Goal: Feedback & Contribution: Contribute content

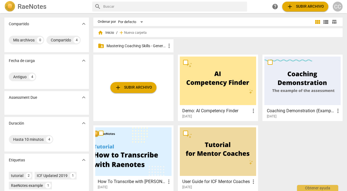
click at [136, 44] on p "Mastering Coaching Skills - Generación 31" at bounding box center [135, 46] width 59 height 6
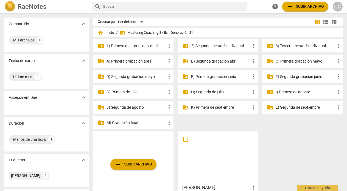
click at [295, 44] on p "3) Tercera mentoría individual" at bounding box center [305, 46] width 59 height 6
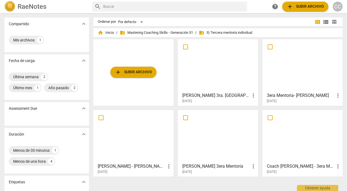
click at [221, 71] on div at bounding box center [218, 65] width 76 height 49
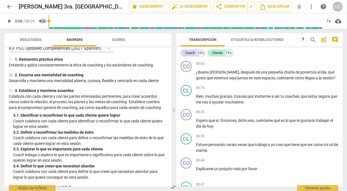
scroll to position [2, 0]
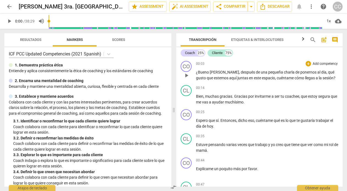
click at [319, 63] on p "Add competency" at bounding box center [325, 63] width 26 height 5
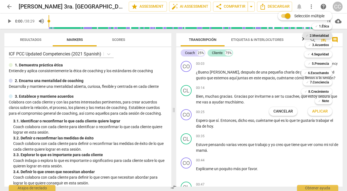
click at [318, 34] on b "2.Mentalidad" at bounding box center [319, 35] width 19 height 7
click at [318, 112] on span "Aplicar" at bounding box center [320, 111] width 16 height 5
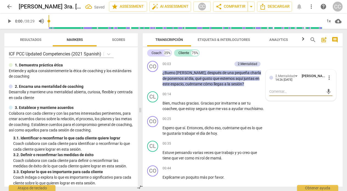
type textarea "C"
type textarea "Ce"
type textarea "Cen"
type textarea "Cent"
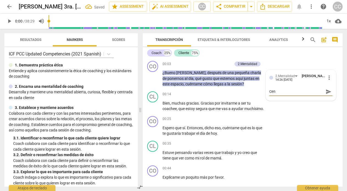
type textarea "Cent"
type textarea "Centr"
type textarea "Centra"
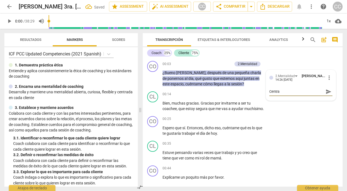
type textarea "Centrad"
type textarea "Centrada"
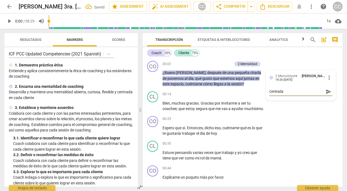
type textarea "Centrada"
type textarea "Centrada e"
type textarea "Centrada en"
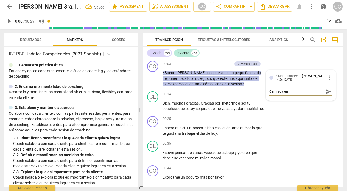
type textarea "Centrada en e"
type textarea "Centrada en el"
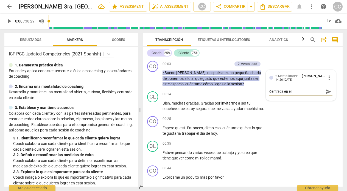
type textarea "Centrada en el"
type textarea "Centrada en el c"
type textarea "Centrada en el cl"
type textarea "Centrada en el cli"
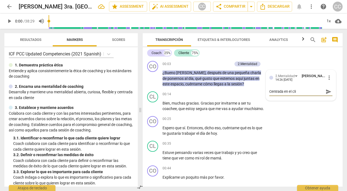
type textarea "Centrada en el clie"
type textarea "Centrada en el clien"
type textarea "Centrada en el client"
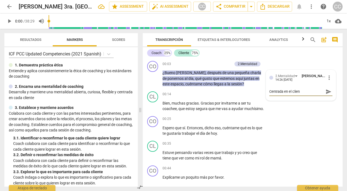
type textarea "Centrada en el client"
type textarea "Centrada en el cliente"
click at [309, 139] on div "CO play_arrow pause 00:25 + Add competency keyboard_arrow_right Espero que sí .…" at bounding box center [243, 126] width 200 height 25
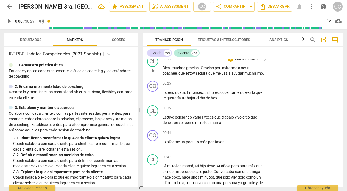
scroll to position [37, 0]
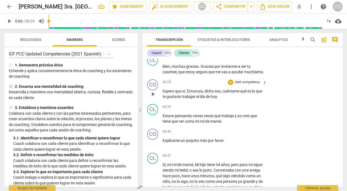
click at [244, 85] on p "Add competency" at bounding box center [247, 82] width 26 height 5
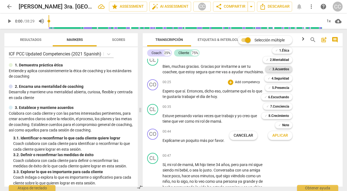
click at [279, 67] on b "3.Acuerdos" at bounding box center [280, 69] width 17 height 7
click at [283, 136] on span "Aplicar" at bounding box center [280, 135] width 16 height 5
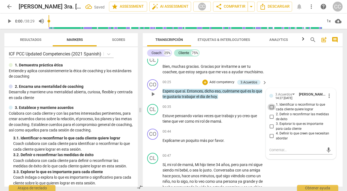
click at [270, 110] on input "1. Identificar o reconfirmar lo que cada cliente quiere lograr" at bounding box center [271, 107] width 9 height 7
checkbox input "true"
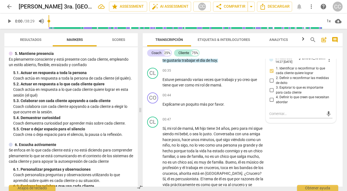
scroll to position [248, 0]
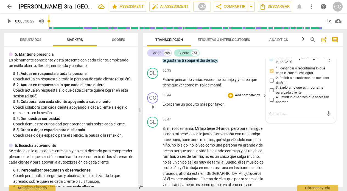
click at [245, 98] on p "Add competency" at bounding box center [247, 95] width 26 height 5
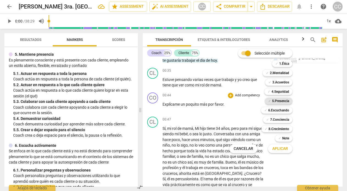
click at [278, 101] on b "5.Presencia" at bounding box center [280, 101] width 17 height 7
click at [278, 147] on span "Aplicar" at bounding box center [280, 148] width 16 height 5
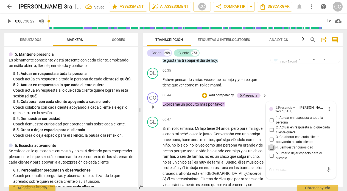
click at [270, 151] on input "4. Demuestrar curiosidad" at bounding box center [271, 147] width 9 height 7
checkbox input "true"
click at [182, 123] on div "00:47 + Add competency keyboard_arrow_right" at bounding box center [214, 120] width 105 height 6
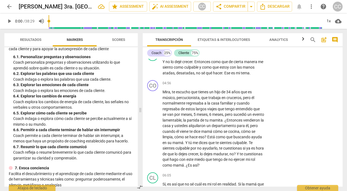
scroll to position [370, 0]
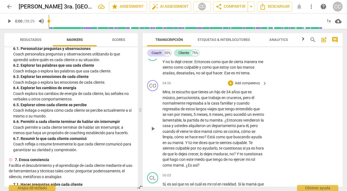
click at [249, 86] on p "Add competency" at bounding box center [247, 83] width 26 height 5
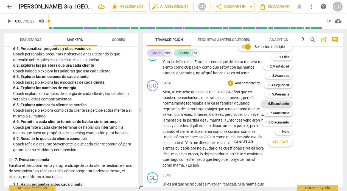
click at [279, 104] on b "6.Escuchando" at bounding box center [278, 103] width 21 height 7
click at [281, 141] on span "Aplicar" at bounding box center [280, 141] width 16 height 5
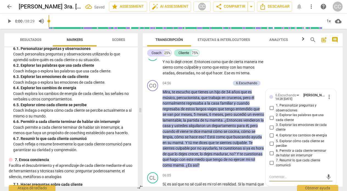
scroll to position [428, 0]
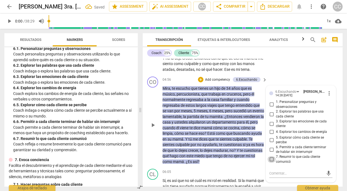
click at [271, 163] on input "7. Resumir lo que cada cliente comunicó" at bounding box center [271, 159] width 9 height 7
checkbox input "true"
click at [270, 153] on input "6. Permitir a cada cliente terminar de hablar sin interrumpir" at bounding box center [271, 149] width 9 height 7
checkbox input "true"
click at [178, 83] on div "04:56 + Add competency 6.Escuchando keyboard_arrow_right" at bounding box center [214, 80] width 105 height 6
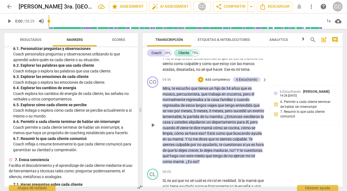
click at [240, 119] on span "¿Entonces" at bounding box center [234, 116] width 19 height 4
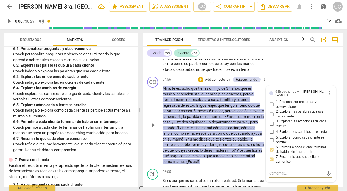
click at [239, 119] on span "¿Entonces" at bounding box center [234, 116] width 19 height 4
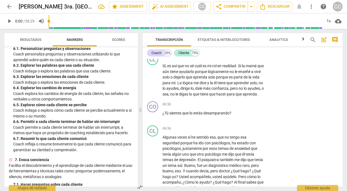
scroll to position [544, 0]
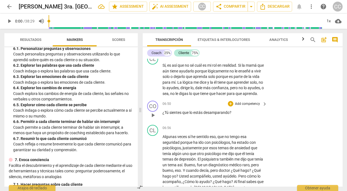
click at [243, 106] on p "Add competency" at bounding box center [247, 104] width 26 height 5
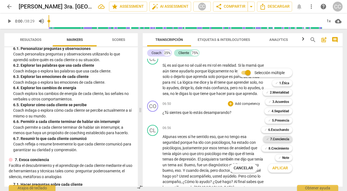
click at [274, 139] on b "7.Conciencia" at bounding box center [279, 139] width 19 height 7
click at [277, 166] on span "Aplicar" at bounding box center [280, 167] width 16 height 5
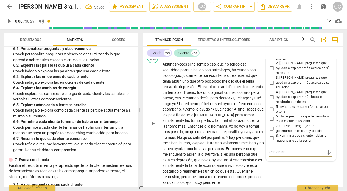
scroll to position [616, 0]
click at [270, 87] on input "3. [PERSON_NAME] preguntas que ayudan a explorar más acerca de su situación" at bounding box center [271, 83] width 9 height 7
checkbox input "true"
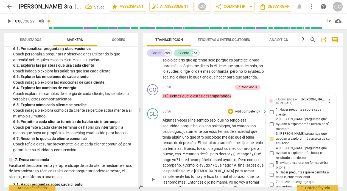
scroll to position [561, 0]
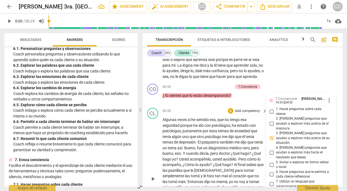
click at [185, 132] on div "06:56 + Add competency keyboard_arrow_right Algunas veces sí he sentido eso , q…" at bounding box center [214, 174] width 105 height 133
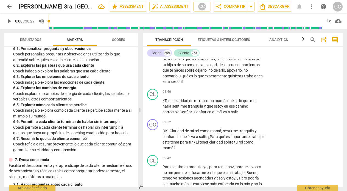
scroll to position [758, 0]
click at [247, 53] on p "Add competency" at bounding box center [247, 50] width 26 height 5
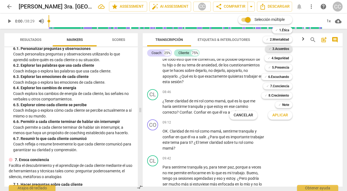
click at [280, 47] on b "3.Acuerdos" at bounding box center [280, 49] width 17 height 7
click at [275, 115] on span "Aplicar" at bounding box center [280, 115] width 16 height 5
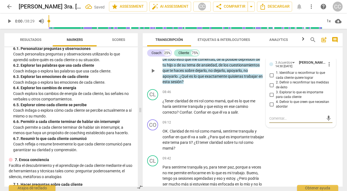
click at [271, 79] on input "1. Identificar o reconfirmar lo que cada cliente quiere lograr" at bounding box center [271, 75] width 9 height 7
checkbox input "true"
click at [189, 95] on div "08:46 + Add competency keyboard_arrow_right" at bounding box center [214, 92] width 105 height 6
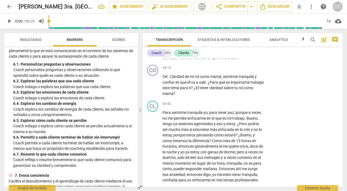
scroll to position [818, 0]
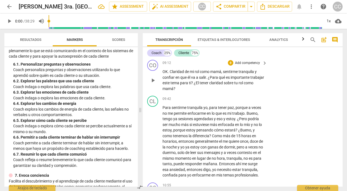
click at [245, 66] on p "Add competency" at bounding box center [247, 63] width 26 height 5
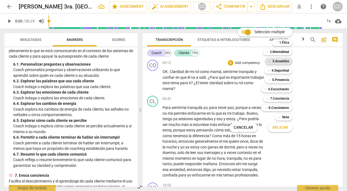
click at [279, 61] on b "3.Acuerdos" at bounding box center [280, 61] width 17 height 7
click at [281, 130] on span "Aplicar" at bounding box center [280, 127] width 16 height 5
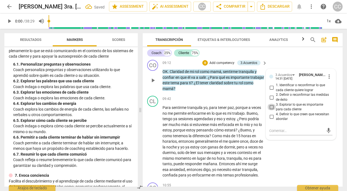
click at [271, 110] on input "3. Explorar lo que es importante para cada cliente" at bounding box center [271, 107] width 9 height 7
checkbox input "true"
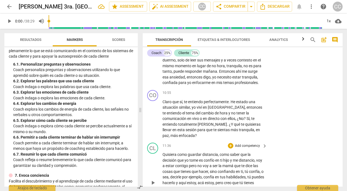
scroll to position [914, 0]
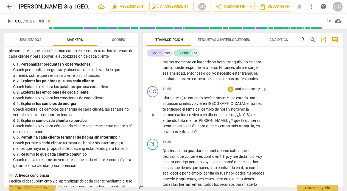
click at [248, 92] on p "Add competency" at bounding box center [247, 89] width 26 height 5
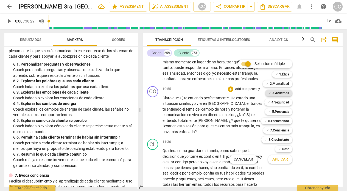
click at [279, 93] on b "3.Acuerdos" at bounding box center [280, 93] width 17 height 7
click at [274, 158] on span "Aplicar" at bounding box center [280, 159] width 16 height 5
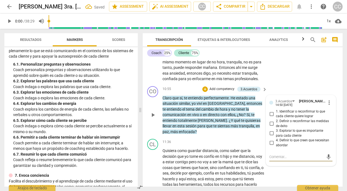
click at [269, 127] on input "2. Definir o reconfirmar las medidas de éxito" at bounding box center [271, 123] width 9 height 7
checkbox input "true"
click at [200, 145] on div "11:36 + Add competency keyboard_arrow_right" at bounding box center [214, 142] width 105 height 6
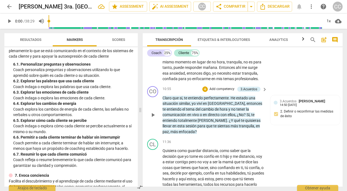
click at [217, 92] on p "Add competency" at bounding box center [222, 89] width 26 height 5
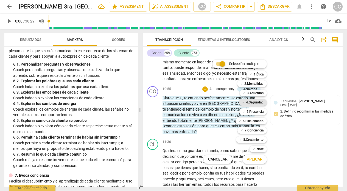
click at [255, 100] on b "4.Seguridad" at bounding box center [255, 102] width 18 height 7
click at [255, 161] on span "Aplicar" at bounding box center [255, 159] width 16 height 5
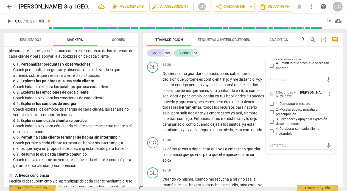
scroll to position [992, 0]
click at [271, 115] on input "2. Mostrar apoyo, empatía o preocupación" at bounding box center [271, 111] width 9 height 7
checkbox input "true"
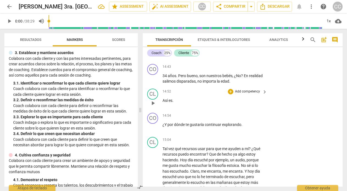
scroll to position [1291, 0]
click at [251, 118] on p "Add competency" at bounding box center [247, 115] width 26 height 5
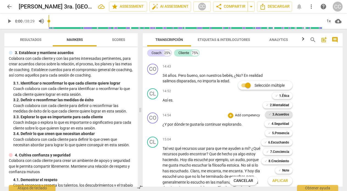
click at [285, 115] on b "3.Acuerdos" at bounding box center [280, 114] width 17 height 7
click at [281, 179] on span "Aplicar" at bounding box center [280, 180] width 16 height 5
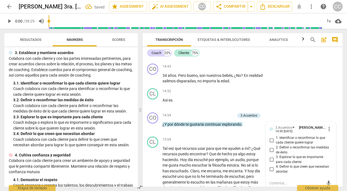
scroll to position [1374, 0]
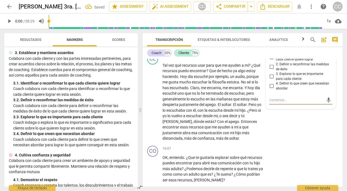
click at [271, 89] on input "4. Definir lo que creen que necesitan abordar" at bounding box center [271, 86] width 9 height 7
checkbox input "true"
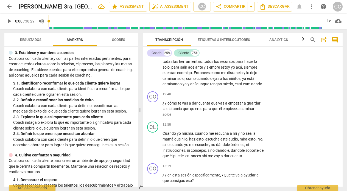
scroll to position [1045, 0]
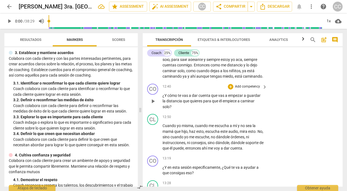
click at [245, 89] on p "Add competency" at bounding box center [247, 86] width 26 height 5
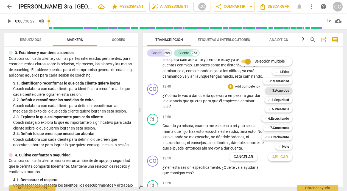
click at [277, 91] on b "3.Acuerdos" at bounding box center [280, 90] width 17 height 7
click at [276, 158] on span "Aplicar" at bounding box center [280, 156] width 16 height 5
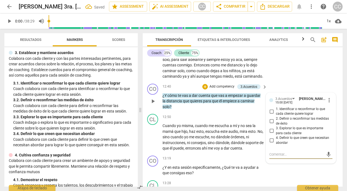
click at [271, 125] on input "2. Definir o reconfirmar las medidas de éxito" at bounding box center [271, 121] width 9 height 7
checkbox input "true"
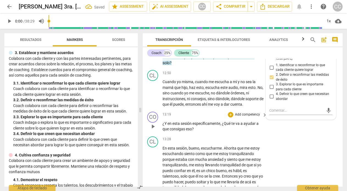
scroll to position [1107, 0]
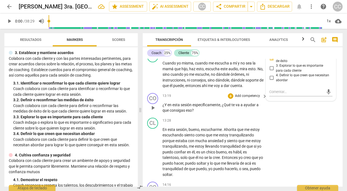
click at [248, 99] on p "Add competency" at bounding box center [247, 96] width 26 height 5
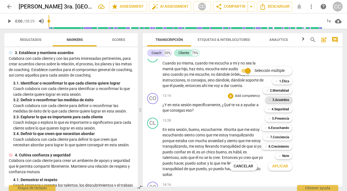
click at [279, 99] on b "3.Acuerdos" at bounding box center [280, 100] width 17 height 7
click at [279, 167] on span "Aplicar" at bounding box center [280, 166] width 16 height 5
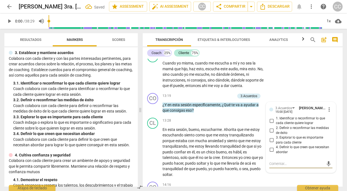
scroll to position [1109, 0]
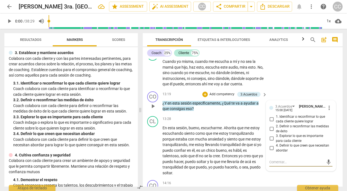
click at [271, 132] on input "2. Definir o reconfirmar las medidas de éxito" at bounding box center [271, 129] width 9 height 7
checkbox input "true"
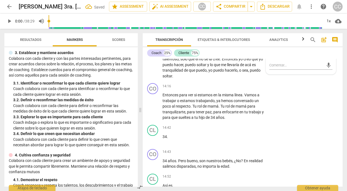
scroll to position [1210, 0]
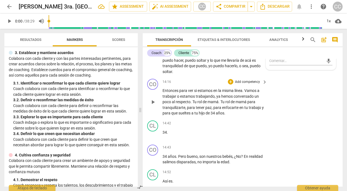
click at [246, 85] on p "Add competency" at bounding box center [247, 82] width 26 height 5
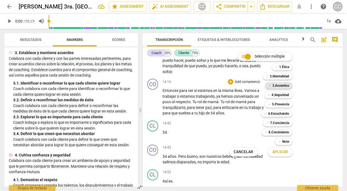
click at [278, 83] on b "3.Acuerdos" at bounding box center [280, 85] width 17 height 7
click at [276, 151] on span "Aplicar" at bounding box center [280, 151] width 16 height 5
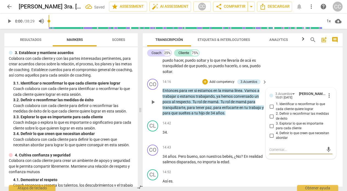
type textarea "P"
type textarea "Pa"
type textarea "Par"
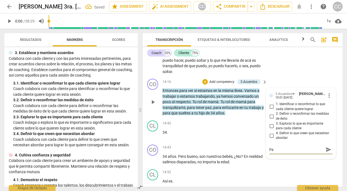
type textarea "Par"
type textarea "Para"
type textarea "Paraf"
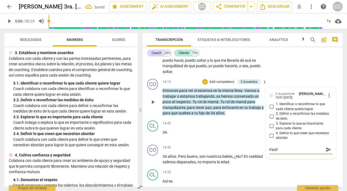
type textarea "Parafr"
type textarea "Parafra"
type textarea "Parafras"
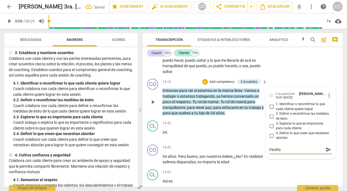
type textarea "Parafras"
type textarea "Parafrase"
type textarea "Parafrasea"
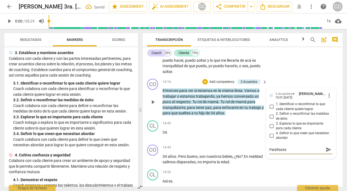
type textarea "Parafrasear"
type textarea "Parafrasear e"
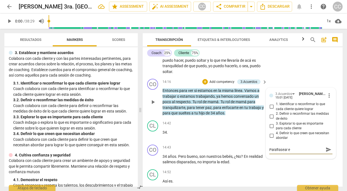
type textarea "Parafrasear el"
type textarea "Parafrasear el A"
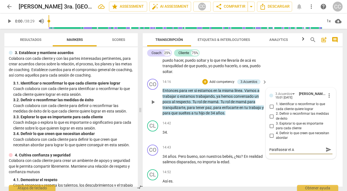
type textarea "Parafrasear el Ac"
type textarea "Parafrasear el Aci"
type textarea "Parafrasear el Acie"
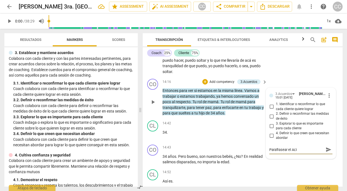
type textarea "Parafrasear el Acie"
type textarea "Parafrasear el Acier"
type textarea "Parafrasear el Acie"
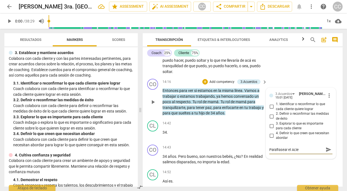
type textarea "Parafrasear el Aci"
type textarea "Parafrasear el Ac"
type textarea "Parafrasear el Acu"
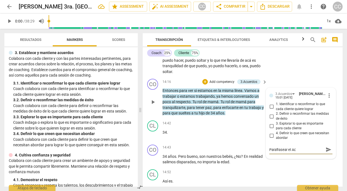
type textarea "Parafrasear el Acu"
type textarea "Parafrasear el Acue"
type textarea "Parafrasear el Acuer"
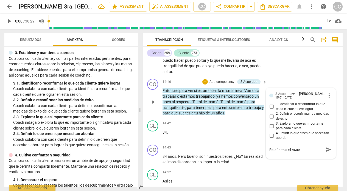
type textarea "Parafrasear el Acuerd"
type textarea "Parafrasear el Acuerdo"
click at [186, 135] on p "34 ." at bounding box center [213, 133] width 102 height 6
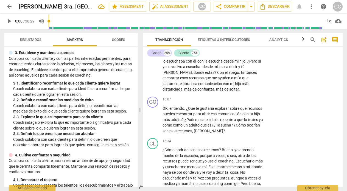
scroll to position [1432, 0]
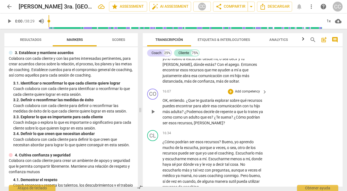
click at [154, 115] on span "play_arrow" at bounding box center [153, 111] width 7 height 7
click at [152, 115] on span "pause" at bounding box center [153, 111] width 7 height 7
type input "992"
click at [191, 103] on span "¿Que" at bounding box center [191, 100] width 10 height 4
click at [260, 108] on span "hijo" at bounding box center [257, 106] width 6 height 4
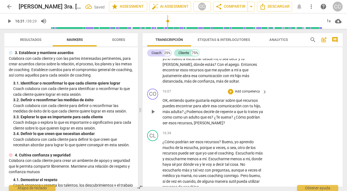
click at [184, 114] on span "¿Podemos" at bounding box center [193, 112] width 19 height 4
click at [183, 119] on span "como" at bounding box center [178, 117] width 10 height 4
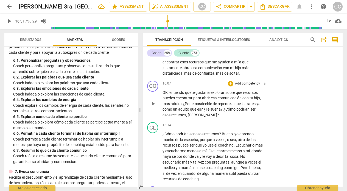
scroll to position [1440, 0]
click at [246, 86] on p "Add competency" at bounding box center [247, 83] width 26 height 5
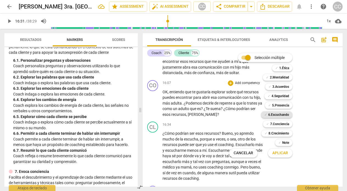
click at [274, 115] on b "6.Escuchando" at bounding box center [278, 114] width 21 height 7
click at [276, 152] on span "Aplicar" at bounding box center [280, 152] width 16 height 5
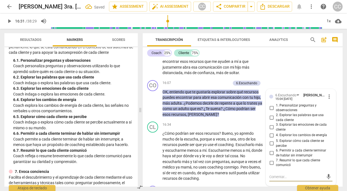
scroll to position [1517, 0]
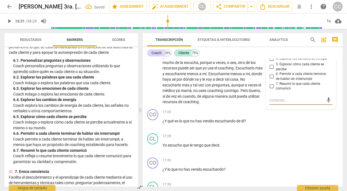
click at [270, 80] on input "6. Permitir a cada cliente terminar de hablar sin interrumpir" at bounding box center [271, 76] width 9 height 7
checkbox input "true"
click at [271, 89] on input "7. Resumir lo que cada cliente comunicó" at bounding box center [271, 86] width 9 height 7
checkbox input "true"
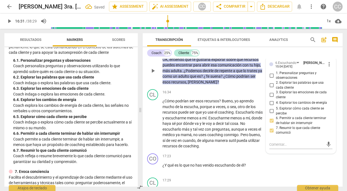
scroll to position [1458, 0]
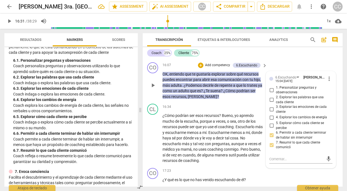
click at [219, 68] on p "Add competency" at bounding box center [217, 65] width 26 height 5
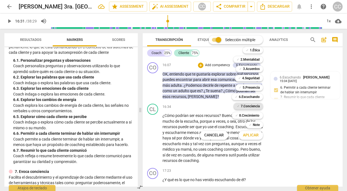
click at [253, 106] on b "7.Conciencia" at bounding box center [250, 106] width 19 height 7
click at [251, 136] on span "Aplicar" at bounding box center [251, 135] width 16 height 5
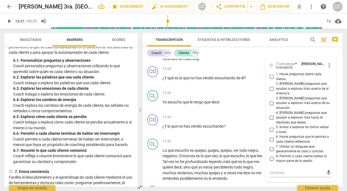
scroll to position [1566, 0]
click at [270, 121] on input "4. [PERSON_NAME] preguntas que ayudan a explorar más hacia el resultado que des…" at bounding box center [271, 117] width 9 height 7
checkbox input "true"
click at [270, 142] on input "6. Hacer preguntas que le permita a cada cliente reflexionar" at bounding box center [271, 139] width 9 height 7
checkbox input "true"
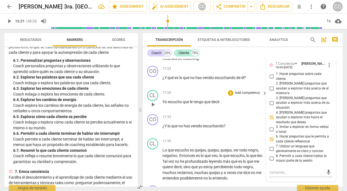
click at [183, 112] on div "CL play_arrow pause 17:29 + Add competency keyboard_arrow_right Yo escucho que …" at bounding box center [243, 100] width 200 height 24
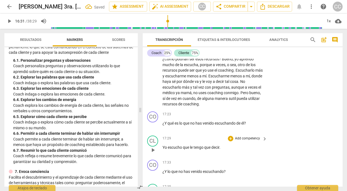
scroll to position [1523, 0]
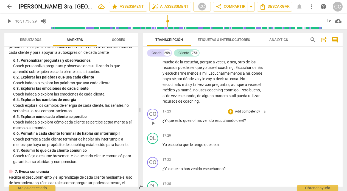
click at [245, 114] on p "Add competency" at bounding box center [247, 111] width 26 height 5
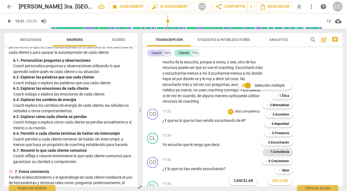
click at [282, 150] on b "7.Conciencia" at bounding box center [279, 151] width 19 height 7
click at [280, 181] on span "Aplicar" at bounding box center [280, 180] width 16 height 5
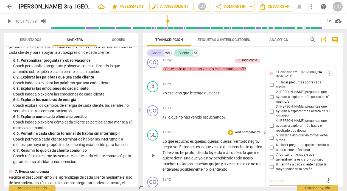
scroll to position [1576, 0]
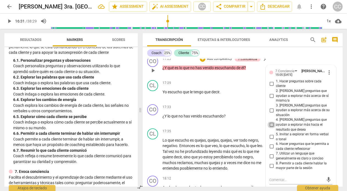
click at [270, 128] on input "4. [PERSON_NAME] preguntas que ayudan a explorar más hacia el resultado que des…" at bounding box center [271, 125] width 9 height 7
checkbox input "true"
click at [270, 87] on input "1. Hacer preguntas sobre cada cliente" at bounding box center [271, 83] width 9 height 7
checkbox input "true"
click at [269, 150] on input "6. Hacer preguntas que le permita a cada cliente reflexionar" at bounding box center [271, 146] width 9 height 7
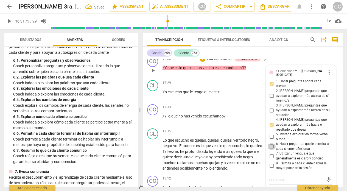
checkbox input "true"
click at [179, 86] on div "17:29 + Add competency keyboard_arrow_right" at bounding box center [214, 83] width 105 height 6
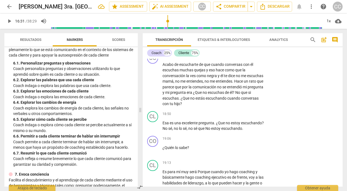
scroll to position [356, 0]
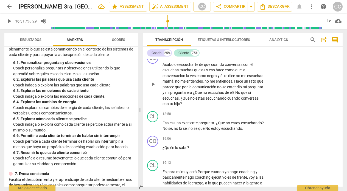
click at [247, 58] on p "Add competency" at bounding box center [247, 55] width 26 height 5
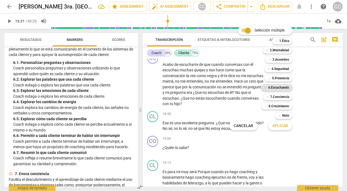
click at [280, 85] on b "6.Escuchando" at bounding box center [278, 87] width 21 height 7
click at [279, 126] on span "Aplicar" at bounding box center [280, 125] width 16 height 5
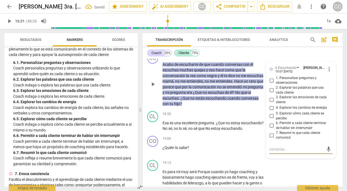
click at [271, 139] on input "7. Resumir lo que cada cliente comunicó" at bounding box center [271, 135] width 9 height 7
checkbox input "true"
click at [214, 58] on p "Add competency" at bounding box center [217, 55] width 26 height 5
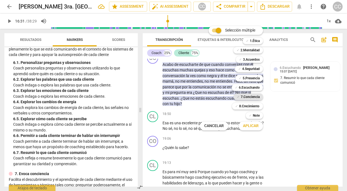
click at [252, 97] on b "7.Conciencia" at bounding box center [250, 97] width 19 height 7
click at [252, 126] on span "Aplicar" at bounding box center [251, 125] width 16 height 5
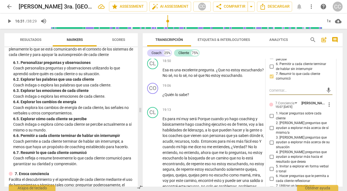
scroll to position [1761, 0]
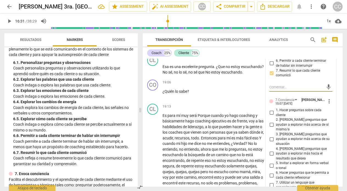
click at [271, 157] on input "4. [PERSON_NAME] preguntas que ayudan a explorar más hacia el resultado que des…" at bounding box center [271, 153] width 9 height 7
checkbox input "true"
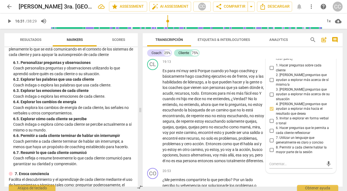
scroll to position [1809, 0]
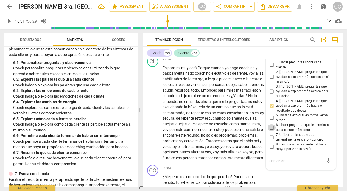
click at [270, 131] on input "6. Hacer preguntas que le permita a cada cliente reflexionar" at bounding box center [271, 127] width 9 height 7
checkbox input "true"
click at [192, 52] on div "19:06 + Add competency keyboard_arrow_right ¿Quién lo sabe ?" at bounding box center [214, 42] width 105 height 20
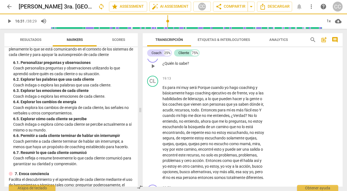
scroll to position [1789, 0]
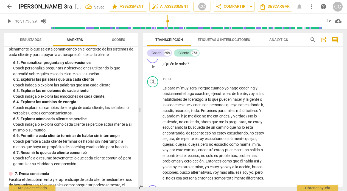
click at [249, 58] on p "Add competency" at bounding box center [247, 55] width 26 height 5
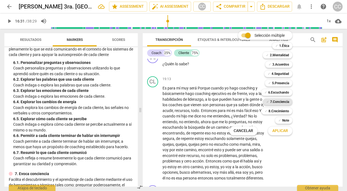
click at [287, 102] on b "7.Conciencia" at bounding box center [279, 102] width 19 height 7
click at [278, 131] on span "Aplicar" at bounding box center [280, 130] width 16 height 5
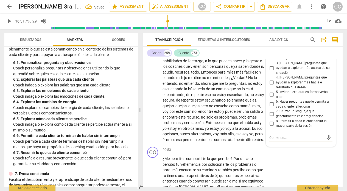
scroll to position [1825, 0]
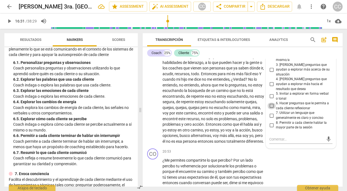
click at [270, 109] on input "6. Hacer preguntas que le permita a cada cliente reflexionar" at bounding box center [271, 106] width 9 height 7
checkbox input "true"
click at [184, 46] on div "19:13 + Add competency keyboard_arrow_right" at bounding box center [214, 43] width 105 height 6
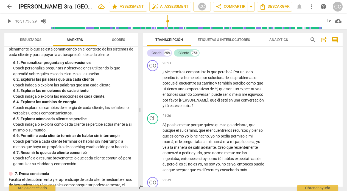
scroll to position [1917, 0]
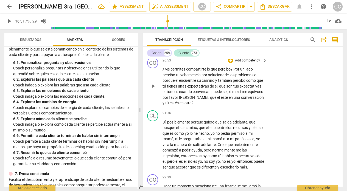
click at [240, 88] on span "expectativas" at bounding box center [251, 86] width 22 height 4
click at [249, 63] on p "Add competency" at bounding box center [247, 60] width 26 height 5
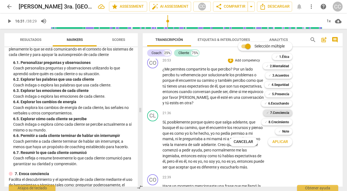
click at [274, 111] on b "7.Conciencia" at bounding box center [279, 113] width 19 height 7
click at [276, 143] on span "Aplicar" at bounding box center [280, 141] width 16 height 5
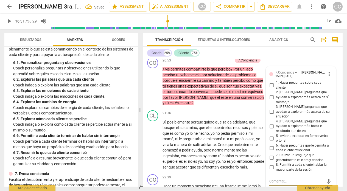
scroll to position [1999, 0]
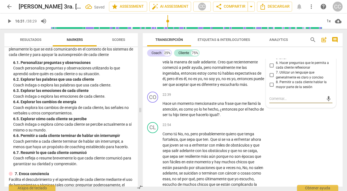
click at [270, 69] on input "6. Hacer preguntas que le permita a cada cliente reflexionar" at bounding box center [271, 65] width 9 height 7
checkbox input "true"
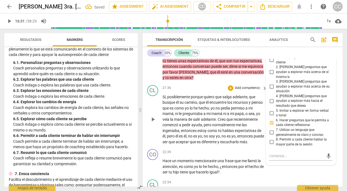
scroll to position [1942, 0]
click at [282, 159] on textarea at bounding box center [296, 156] width 54 height 5
type textarea "C"
type textarea "Co"
type textarea "Com"
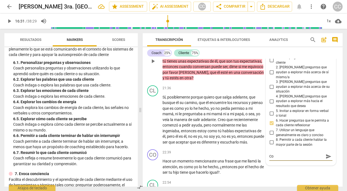
type textarea "Com"
type textarea "Comp"
type textarea "Compa"
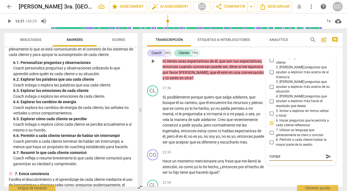
type textarea "Compar"
type textarea "Compart"
type textarea "Comparti"
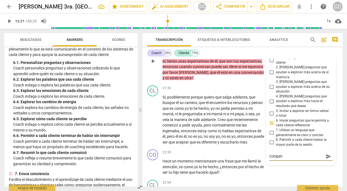
type textarea "Comparti"
type textarea "Compartir"
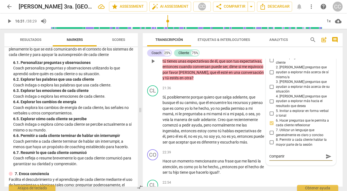
type textarea "Compartir s"
type textarea "Compartir si"
type textarea "Compartir sin"
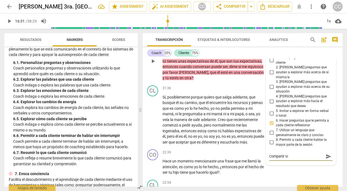
type textarea "Compartir sin"
type textarea "Compartir sin a"
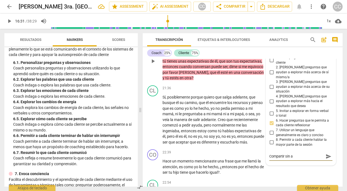
type textarea "Compartir sin ap"
type textarea "Compartir sin ape"
type textarea "Compartir sin apeg"
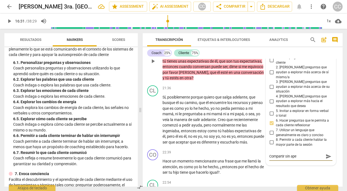
type textarea "Compartir sin apeg"
type textarea "Compartir sin apego"
click at [213, 99] on span "quiero" at bounding box center [210, 97] width 12 height 4
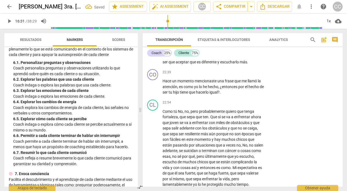
scroll to position [2025, 0]
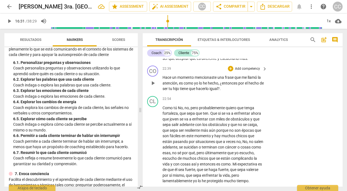
click at [245, 71] on p "Add competency" at bounding box center [247, 68] width 26 height 5
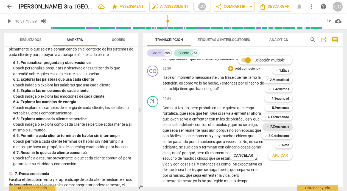
click at [272, 127] on b "7.Conciencia" at bounding box center [279, 126] width 19 height 7
click at [279, 154] on span "Aplicar" at bounding box center [280, 155] width 16 height 5
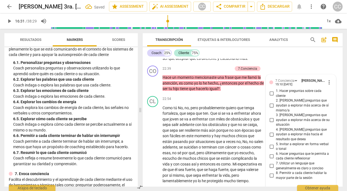
scroll to position [2122, 0]
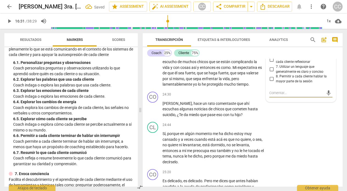
click at [270, 63] on input "6. Hacer preguntas que le permita a cada cliente reflexionar" at bounding box center [271, 59] width 9 height 7
checkbox input "true"
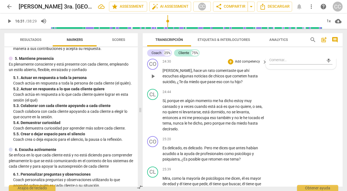
scroll to position [2155, 0]
click at [246, 64] on p "Add competency" at bounding box center [247, 62] width 26 height 5
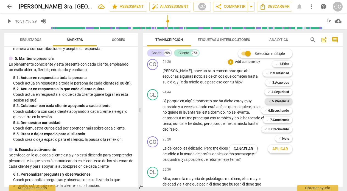
click at [279, 101] on b "5.Presencia" at bounding box center [280, 101] width 17 height 7
click at [282, 148] on span "Aplicar" at bounding box center [280, 148] width 16 height 5
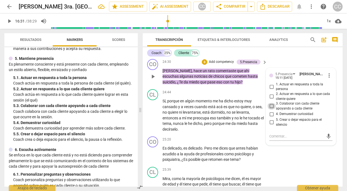
click at [270, 110] on input "3. Colaborar con cada cliente apoyando a cada cliente" at bounding box center [271, 106] width 9 height 7
checkbox input "true"
click at [270, 117] on input "4. Demuestrar curiosidad" at bounding box center [271, 114] width 9 height 7
checkbox input "true"
click at [185, 87] on div "CO play_arrow pause 24:30 + Add competency 5.Presencia keyboard_arrow_right [PE…" at bounding box center [243, 72] width 200 height 30
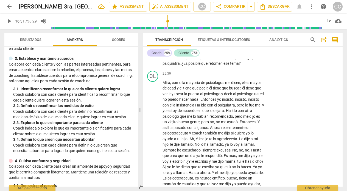
scroll to position [0, 0]
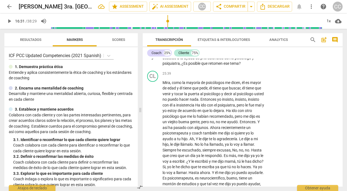
click at [248, 46] on p "Add competency" at bounding box center [247, 43] width 26 height 5
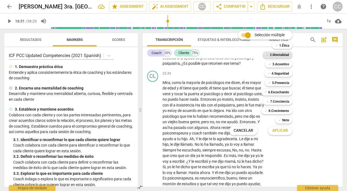
click at [277, 52] on b "2.Mentalidad" at bounding box center [279, 55] width 19 height 7
click at [277, 128] on span "Aplicar" at bounding box center [280, 130] width 16 height 5
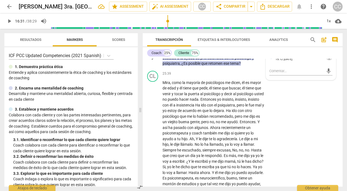
click at [327, 60] on span "more_vert" at bounding box center [329, 57] width 7 height 7
click at [333, 107] on li "Borrar" at bounding box center [333, 107] width 19 height 10
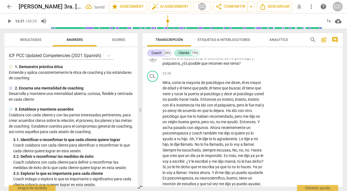
click at [151, 61] on span "play_arrow" at bounding box center [153, 58] width 7 height 7
click at [151, 61] on span "pause" at bounding box center [153, 58] width 7 height 7
type input "1536"
click at [244, 46] on p "Add competency" at bounding box center [247, 43] width 26 height 5
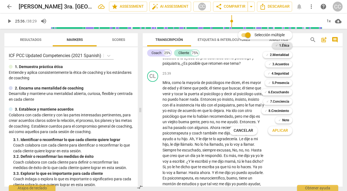
click at [280, 46] on b "1.Ética" at bounding box center [284, 45] width 10 height 7
click at [274, 131] on span "Aplicar" at bounding box center [280, 130] width 16 height 5
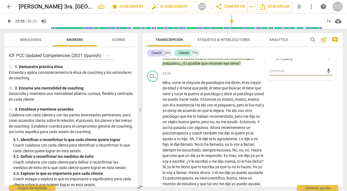
type textarea "E"
type textarea "´"
type textarea "É"
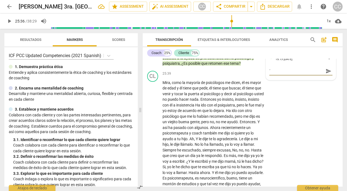
type textarea "É"
type textarea "Ét"
type textarea "Éti"
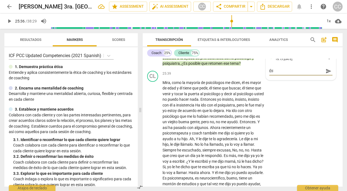
type textarea "Étic"
type textarea "Ética"
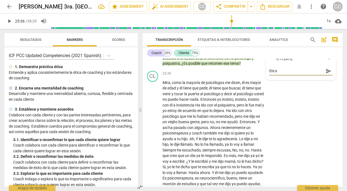
type textarea "Ética"
type textarea "Ética y"
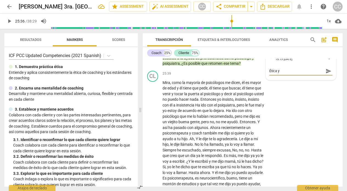
type textarea "Ética y e"
type textarea "Ética y es"
type textarea "Ética y est"
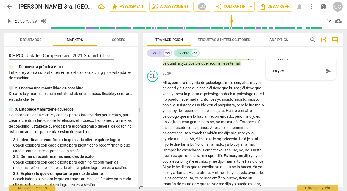
type textarea "Ética y est"
type textarea "Ética y est´"
type textarea "Ética y está"
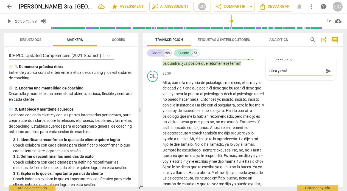
type textarea "Ética y están"
type textarea "Ética y estánd"
type textarea "Ética y estánda"
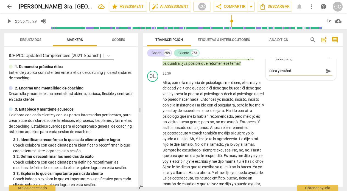
type textarea "Ética y estánda"
type textarea "Ética y estándar"
click at [207, 77] on div "25:39 + Add competency keyboard_arrow_right" at bounding box center [214, 74] width 105 height 6
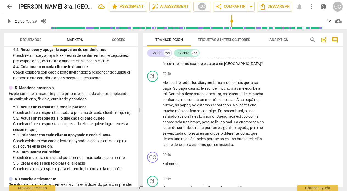
scroll to position [217, 0]
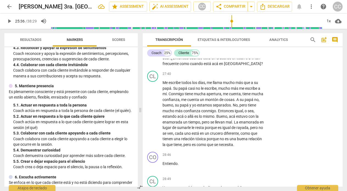
click at [249, 41] on p "Add competency" at bounding box center [247, 38] width 26 height 5
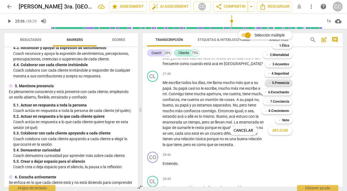
click at [273, 84] on b "5.Presencia" at bounding box center [280, 83] width 17 height 7
click at [274, 130] on span "Aplicar" at bounding box center [280, 130] width 16 height 5
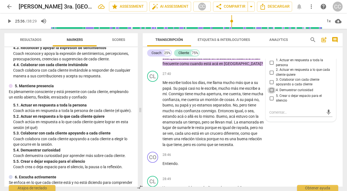
click at [270, 94] on input "4. Demuestrar curiosidad" at bounding box center [271, 90] width 9 height 7
click at [270, 76] on input "2. Actuar en respuesta a lo que cada cliente quiere" at bounding box center [271, 72] width 9 height 7
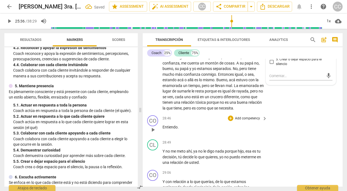
click at [195, 135] on div "28:46 + Add competency keyboard_arrow_right Entiendo ." at bounding box center [214, 125] width 105 height 20
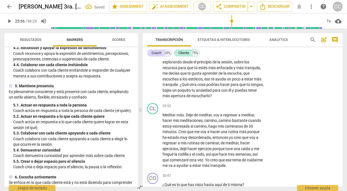
scroll to position [2579, 0]
click at [250, 51] on p "Add competency" at bounding box center [247, 48] width 26 height 5
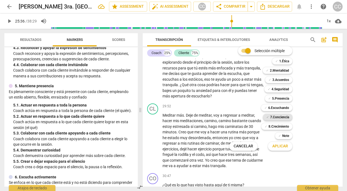
click at [270, 116] on b "7.Conciencia" at bounding box center [279, 117] width 19 height 7
click at [274, 146] on span "Aplicar" at bounding box center [280, 146] width 16 height 5
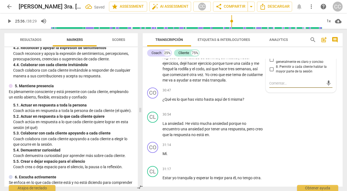
scroll to position [2664, 0]
click at [271, 32] on input "4. [PERSON_NAME] preguntas que ayudan a explorar más hacia el resultado que des…" at bounding box center [271, 29] width 9 height 7
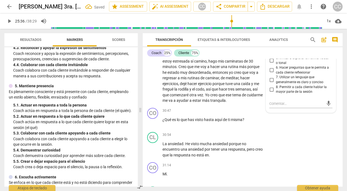
scroll to position [2638, 0]
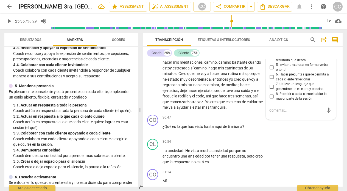
click at [270, 80] on input "6. Hacer preguntas que le permita a cada cliente reflexionar" at bounding box center [271, 77] width 9 height 7
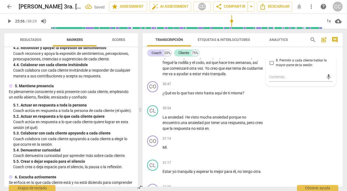
scroll to position [2672, 0]
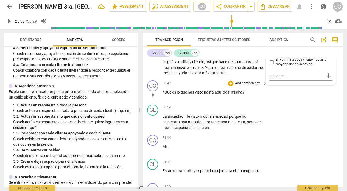
click at [246, 86] on p "Add competency" at bounding box center [247, 83] width 26 height 5
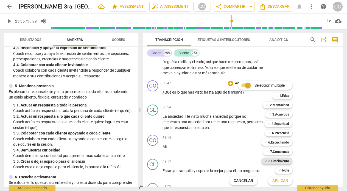
click at [285, 159] on b "8.Сrecimiento" at bounding box center [278, 161] width 21 height 7
click at [282, 181] on span "Aplicar" at bounding box center [280, 180] width 16 height 5
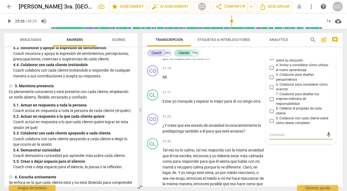
scroll to position [2741, 0]
click at [270, 52] on input "2. Invitar a expresar el aprendizaje sobre sí mismo/a" at bounding box center [271, 49] width 9 height 7
click at [269, 42] on input "1. Permitir que cada cliente explore el progreso" at bounding box center [271, 39] width 9 height 7
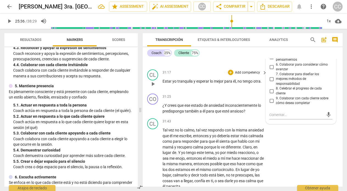
scroll to position [2765, 0]
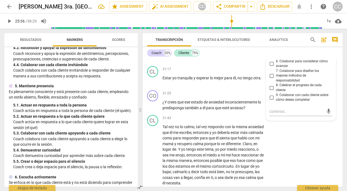
click at [152, 33] on span "play_arrow" at bounding box center [153, 29] width 7 height 7
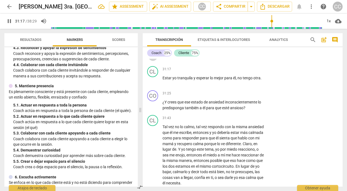
click at [151, 60] on span "pause" at bounding box center [153, 56] width 7 height 7
click at [151, 33] on span "play_arrow" at bounding box center [153, 29] width 7 height 7
click at [153, 33] on span "pause" at bounding box center [153, 29] width 7 height 7
click at [180, 31] on span "encuentro" at bounding box center [171, 29] width 18 height 4
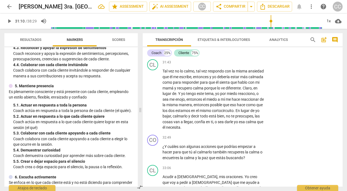
scroll to position [2821, 0]
click at [237, 40] on p "Add competency" at bounding box center [247, 37] width 26 height 5
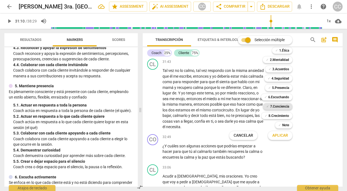
click at [276, 106] on b "7.Conciencia" at bounding box center [279, 106] width 19 height 7
click at [282, 134] on span "Aplicar" at bounding box center [280, 135] width 16 height 5
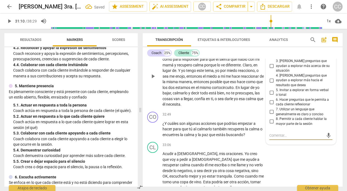
scroll to position [2843, 0]
click at [270, 84] on input "4. [PERSON_NAME] preguntas que ayudan a explorar más hacia el resultado que des…" at bounding box center [271, 80] width 9 height 7
click at [181, 118] on div "32:49 + Add competency keyboard_arrow_right" at bounding box center [214, 115] width 105 height 6
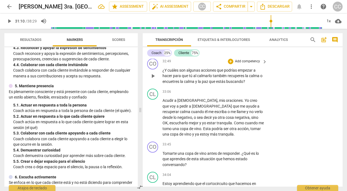
scroll to position [2907, 0]
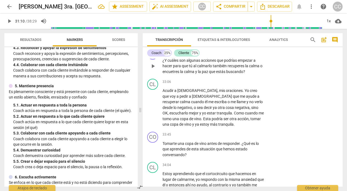
click at [253, 54] on p "Add competency" at bounding box center [247, 51] width 26 height 5
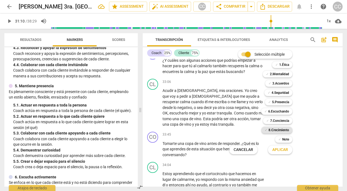
click at [285, 129] on b "8.Сrecimiento" at bounding box center [278, 130] width 21 height 7
click at [280, 147] on span "Aplicar" at bounding box center [280, 149] width 16 height 5
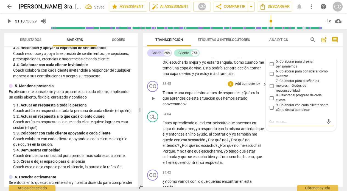
scroll to position [2957, 0]
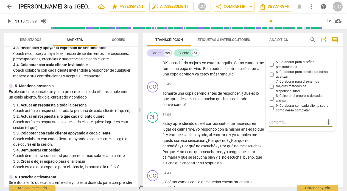
click at [270, 90] on input "7. Colaborar para diseñar los mejores métodos de responsabilidad" at bounding box center [271, 86] width 9 height 7
click at [212, 18] on span "calmarlo" at bounding box center [205, 15] width 16 height 4
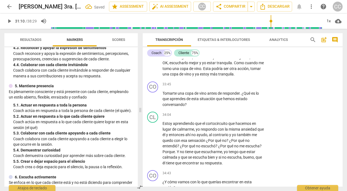
click at [292, 19] on div "15:18 [DATE]" at bounding box center [288, 18] width 17 height 4
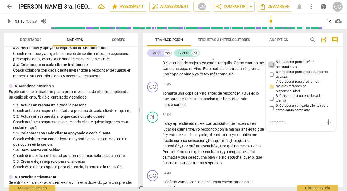
click at [270, 68] on input "5. Colaborar para diseñar pensamientos" at bounding box center [271, 64] width 9 height 7
click at [271, 78] on input "6. Colaborar para considerar cómo avanzar" at bounding box center [271, 74] width 9 height 7
click at [189, 110] on div "CO play_arrow pause 33:45 + Add competency keyboard_arrow_right Tomarte una cop…" at bounding box center [243, 94] width 200 height 30
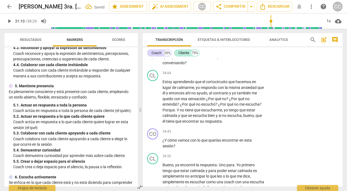
scroll to position [3000, 0]
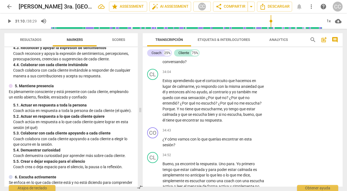
click at [251, 44] on p "Add competency" at bounding box center [247, 41] width 26 height 5
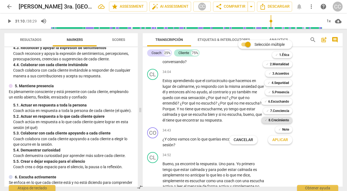
click at [283, 118] on b "8.Сrecimiento" at bounding box center [278, 120] width 21 height 7
click at [281, 140] on span "Aplicar" at bounding box center [280, 139] width 16 height 5
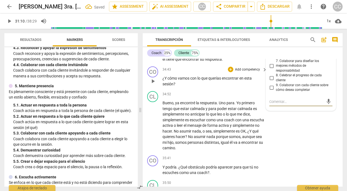
scroll to position [3060, 0]
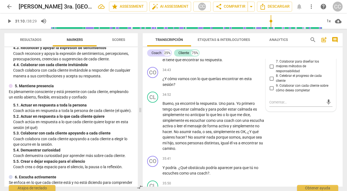
click at [270, 19] on input "2. Invitar a expresar el aprendizaje sobre sí mismo/a" at bounding box center [271, 16] width 9 height 7
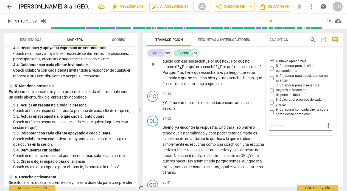
scroll to position [3036, 0]
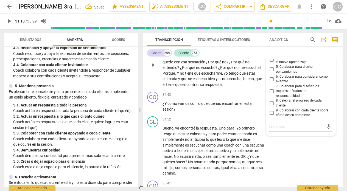
click at [204, 39] on div "34:04 + Add competency keyboard_arrow_right" at bounding box center [214, 36] width 105 height 6
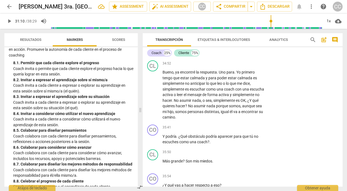
scroll to position [697, 0]
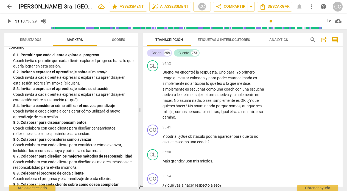
click at [242, 41] on p "Add competency" at bounding box center [247, 39] width 26 height 5
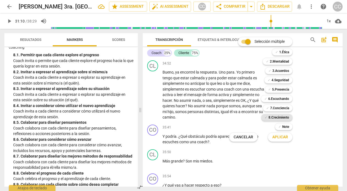
click at [280, 117] on b "8.Сrecimiento" at bounding box center [278, 117] width 21 height 7
click at [280, 138] on span "Aplicar" at bounding box center [280, 136] width 16 height 5
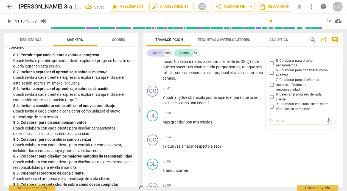
scroll to position [3122, 0]
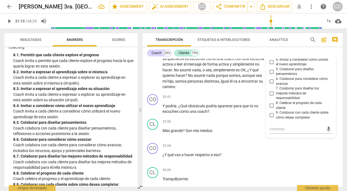
click at [270, 37] on input "1. Permitir que cada cliente explore el progreso" at bounding box center [271, 33] width 9 height 7
click at [183, 78] on div "CL play_arrow pause 34:52 + Add competency keyboard_arrow_right Bueno , ya enco…" at bounding box center [243, 60] width 200 height 64
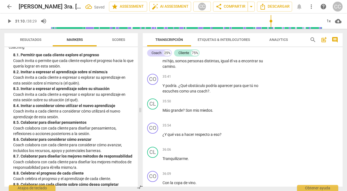
scroll to position [3147, 0]
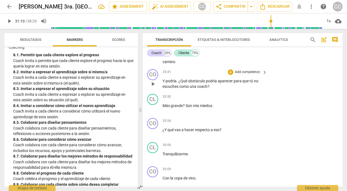
click at [251, 75] on p "Add competency" at bounding box center [247, 72] width 26 height 5
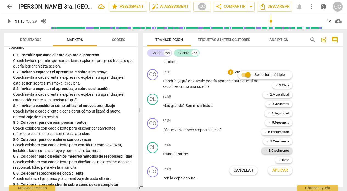
click at [271, 151] on b "8.Сrecimiento" at bounding box center [278, 150] width 21 height 7
click at [274, 168] on span "Aplicar" at bounding box center [280, 170] width 16 height 5
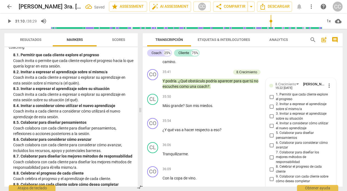
scroll to position [3268, 0]
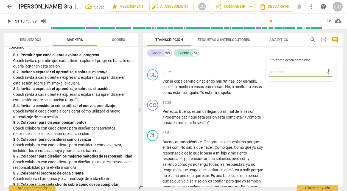
click at [270, 27] on input "6. Colaborar para considerar cómo avanzar" at bounding box center [271, 24] width 9 height 7
click at [202, 65] on div "36:09 + Add competency keyboard_arrow_right Con la copa de vino ." at bounding box center [214, 55] width 105 height 20
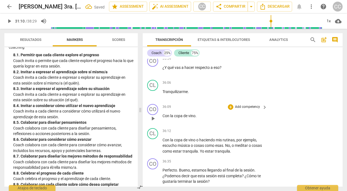
scroll to position [3208, 0]
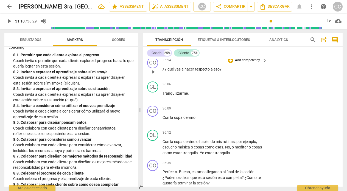
click at [246, 63] on p "Add competency" at bounding box center [247, 60] width 26 height 5
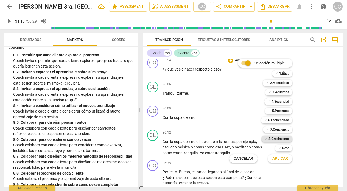
click at [280, 138] on b "8.Сrecimiento" at bounding box center [278, 139] width 21 height 7
click at [281, 157] on span "Aplicar" at bounding box center [280, 158] width 16 height 5
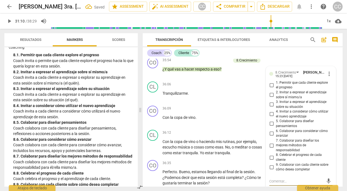
scroll to position [3317, 0]
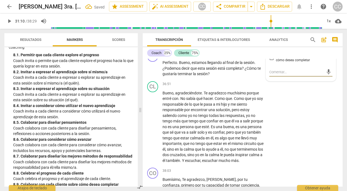
click at [270, 27] on input "6. Colaborar para considerar cómo avanzar" at bounding box center [271, 24] width 9 height 7
click at [269, 40] on input "7. Colaborar para diseñar los mejores métodos de responsabilidad" at bounding box center [271, 36] width 9 height 7
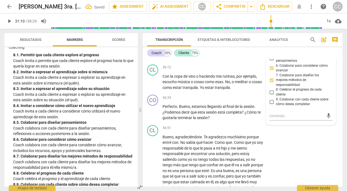
scroll to position [3273, 0]
click at [225, 38] on div "CL play_arrow pause 36:06 + Add competency keyboard_arrow_right Tranquilizarme ." at bounding box center [243, 26] width 200 height 24
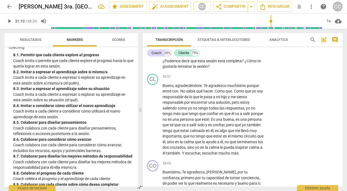
scroll to position [723, 0]
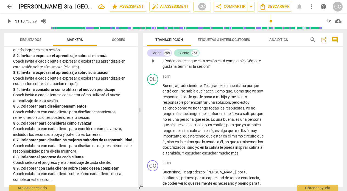
click at [245, 49] on p "Add competency" at bounding box center [247, 46] width 26 height 5
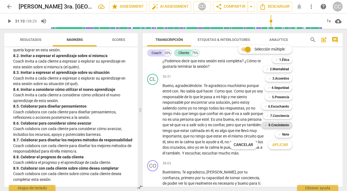
click at [280, 124] on b "8.Сrecimiento" at bounding box center [278, 125] width 21 height 7
click at [277, 144] on span "Aplicar" at bounding box center [280, 144] width 16 height 5
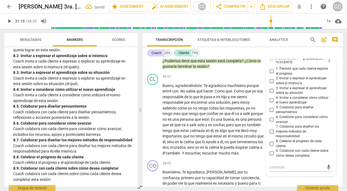
scroll to position [3419, 0]
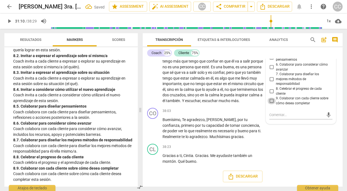
click at [272, 104] on input "9. Colaborar con cada cliente sobre cómo desea completar" at bounding box center [271, 101] width 9 height 7
click at [229, 142] on div "CO play_arrow pause 38:03 + Add competency keyboard_arrow_right Buenísimo , Te …" at bounding box center [243, 124] width 200 height 36
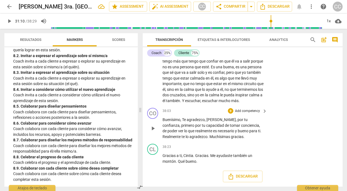
click at [243, 113] on p "Add competency" at bounding box center [247, 111] width 26 height 5
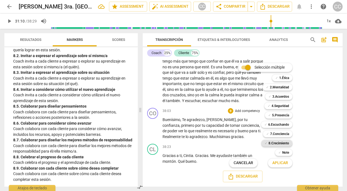
click at [274, 143] on b "8.Сrecimiento" at bounding box center [278, 143] width 21 height 7
click at [275, 162] on span "Aplicar" at bounding box center [280, 162] width 16 height 5
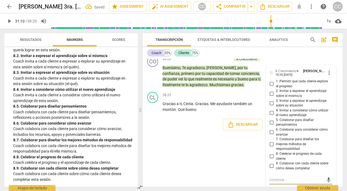
scroll to position [3487, 0]
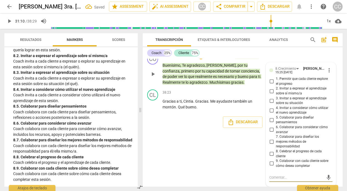
click at [270, 153] on input "8. Celebrar el progreso de cada cliente" at bounding box center [271, 154] width 9 height 7
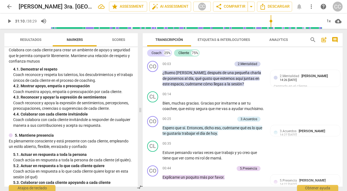
scroll to position [0, 0]
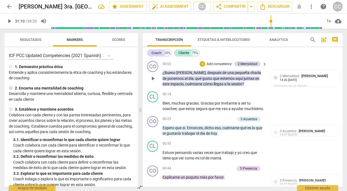
click at [226, 70] on div "00:03 + Add competency 2.Mentalidad keyboard_arrow_right ¿[PERSON_NAME] , despu…" at bounding box center [214, 74] width 105 height 26
click at [8, 6] on span "arrow_back" at bounding box center [9, 6] width 7 height 7
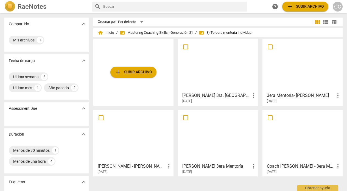
click at [313, 72] on div at bounding box center [302, 65] width 76 height 49
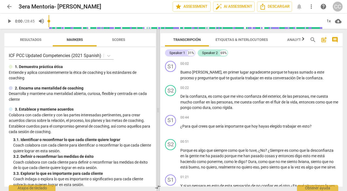
drag, startPoint x: 175, startPoint y: 95, endPoint x: 159, endPoint y: 96, distance: 15.7
click at [159, 96] on span at bounding box center [157, 110] width 3 height 162
click at [321, 63] on p "Add competency" at bounding box center [325, 63] width 26 height 5
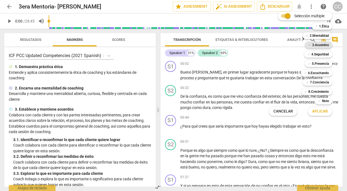
click at [321, 45] on b "3.Acuerdos" at bounding box center [320, 45] width 17 height 7
click at [320, 112] on span "Aplicar" at bounding box center [320, 111] width 16 height 5
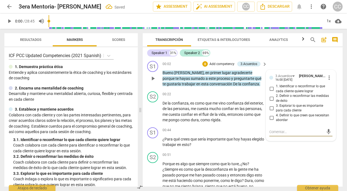
click at [271, 87] on input "1. Identificar o reconfirmar lo que cada cliente quiere lograr" at bounding box center [271, 89] width 9 height 7
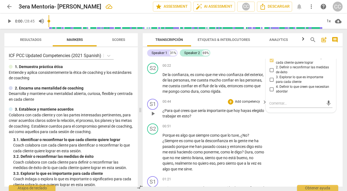
scroll to position [29, 0]
click at [243, 102] on p "Add competency" at bounding box center [247, 101] width 26 height 5
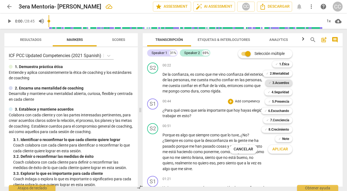
click at [276, 83] on b "3.Acuerdos" at bounding box center [280, 83] width 17 height 7
click at [276, 149] on span "Aplicar" at bounding box center [280, 149] width 16 height 5
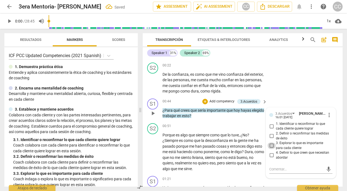
click at [271, 145] on input "3. Explorar lo que es importante para cada cliente" at bounding box center [271, 145] width 9 height 7
click at [254, 88] on span "que" at bounding box center [257, 85] width 6 height 4
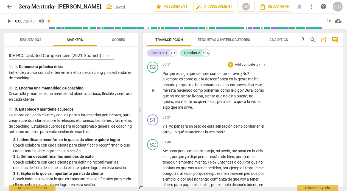
scroll to position [89, 0]
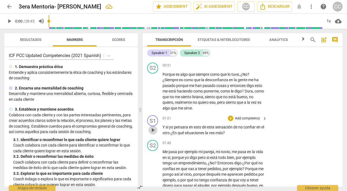
click at [152, 131] on span "play_arrow" at bounding box center [153, 130] width 7 height 7
click at [153, 128] on span "pause" at bounding box center [153, 130] width 7 height 7
click at [248, 117] on p "Add competency" at bounding box center [247, 118] width 26 height 5
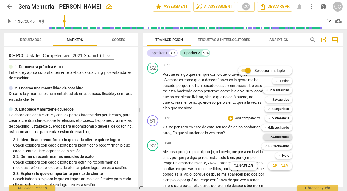
click at [277, 136] on b "7.Conciencia" at bounding box center [279, 137] width 19 height 7
click at [274, 164] on span "Aplicar" at bounding box center [280, 165] width 16 height 5
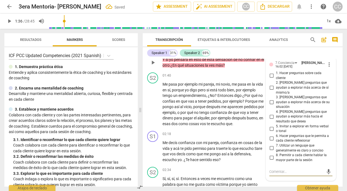
scroll to position [151, 0]
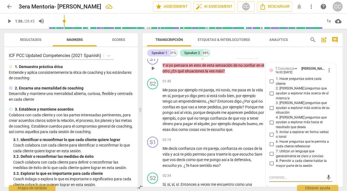
click at [270, 90] on input "2. [PERSON_NAME] preguntas que ayudan a explorar más acerca de sí mismo/a" at bounding box center [271, 93] width 9 height 7
click at [271, 141] on input "6. Hacer preguntas que le permita a cada cliente reflexionar" at bounding box center [271, 144] width 9 height 7
click at [204, 141] on div "S1 play_arrow pause 02:18 + Add competency keyboard_arrow_right Me decís confia…" at bounding box center [243, 152] width 200 height 36
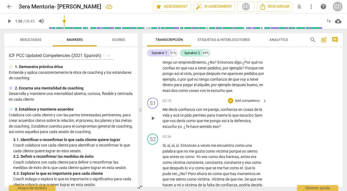
scroll to position [190, 0]
click at [153, 122] on span "play_arrow" at bounding box center [153, 119] width 7 height 7
click at [153, 122] on span "pause" at bounding box center [153, 119] width 7 height 7
click at [248, 104] on p "Add competency" at bounding box center [247, 101] width 26 height 5
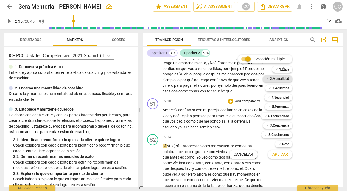
click at [279, 77] on b "2.Mentalidad" at bounding box center [279, 78] width 19 height 7
click at [278, 156] on span "Aplicar" at bounding box center [280, 154] width 16 height 5
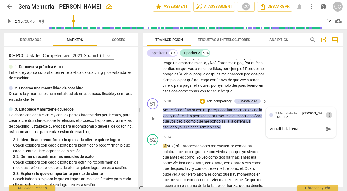
click at [327, 118] on span "more_vert" at bounding box center [329, 115] width 7 height 7
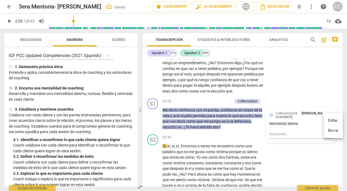
click at [332, 132] on li "Borrar" at bounding box center [333, 130] width 19 height 10
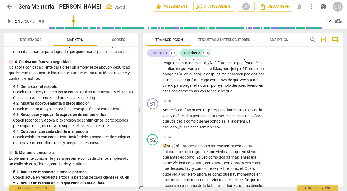
scroll to position [150, 0]
click at [252, 104] on p "Add competency" at bounding box center [247, 101] width 26 height 5
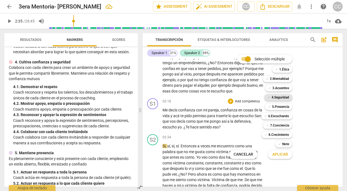
click at [276, 97] on b "4.Seguridad" at bounding box center [280, 97] width 18 height 7
click at [276, 154] on span "Aplicar" at bounding box center [280, 154] width 16 height 5
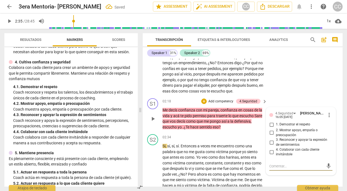
click at [271, 128] on input "1. Demostrar el respeto" at bounding box center [271, 124] width 9 height 7
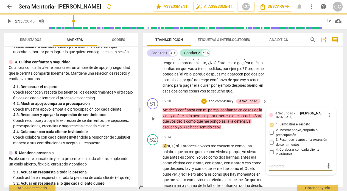
click at [273, 169] on textarea at bounding box center [296, 166] width 54 height 5
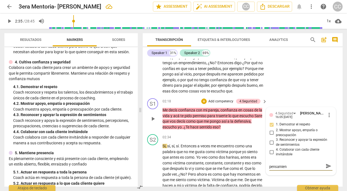
scroll to position [0, 0]
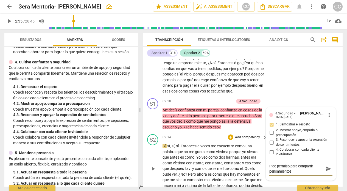
click at [197, 140] on div "02:34 + Add competency keyboard_arrow_right" at bounding box center [214, 137] width 105 height 6
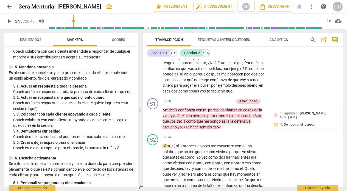
scroll to position [236, 0]
click at [220, 104] on p "Add competency" at bounding box center [221, 101] width 26 height 5
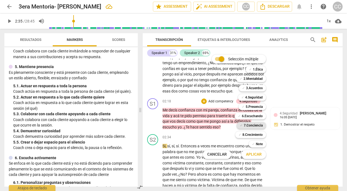
click at [252, 124] on b "7.Conciencia" at bounding box center [253, 125] width 19 height 7
click at [257, 152] on span "Aplicar" at bounding box center [254, 154] width 16 height 5
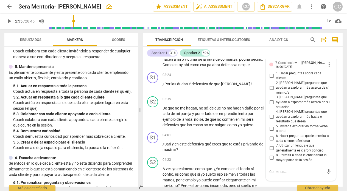
scroll to position [319, 0]
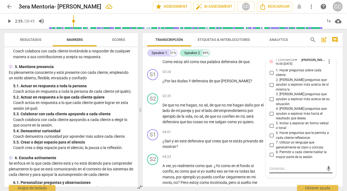
click at [282, 166] on textarea at bounding box center [296, 168] width 54 height 5
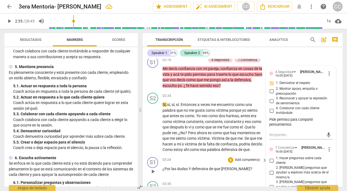
scroll to position [208, 0]
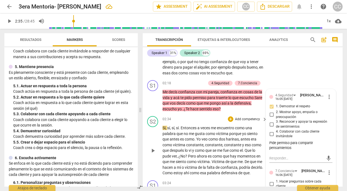
click at [178, 122] on div "02:34 + Add competency keyboard_arrow_right" at bounding box center [214, 119] width 105 height 6
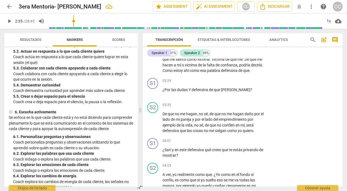
scroll to position [301, 0]
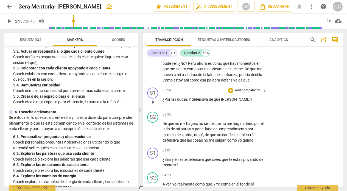
click at [242, 93] on p "Add competency" at bounding box center [247, 90] width 26 height 5
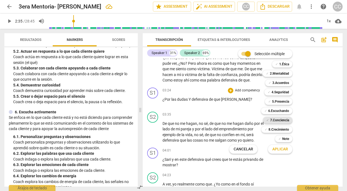
click at [279, 119] on b "7.Conciencia" at bounding box center [279, 120] width 19 height 7
click at [276, 150] on span "Aplicar" at bounding box center [280, 149] width 16 height 5
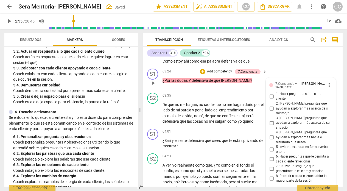
scroll to position [319, 0]
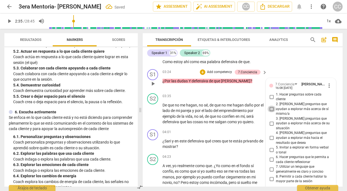
click at [270, 112] on input "2. [PERSON_NAME] preguntas que ayudan a explorar más acerca de sí mismo/a" at bounding box center [271, 109] width 9 height 7
click at [271, 160] on input "6. Hacer preguntas que le permita a cada cliente reflexionar" at bounding box center [271, 159] width 9 height 7
click at [181, 127] on div "S2 play_arrow pause 03:35 + Add competency keyboard_arrow_right De que no me ha…" at bounding box center [243, 109] width 200 height 36
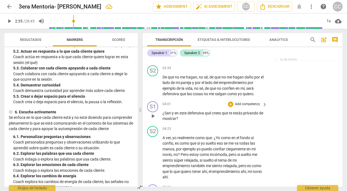
scroll to position [350, 0]
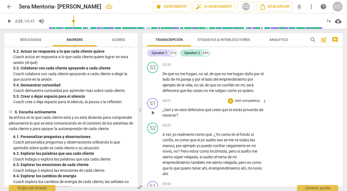
click at [242, 103] on p "Add competency" at bounding box center [247, 101] width 26 height 5
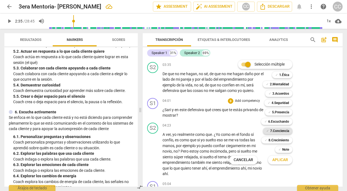
click at [284, 131] on b "7.Conciencia" at bounding box center [279, 131] width 19 height 7
click at [281, 160] on span "Aplicar" at bounding box center [280, 159] width 16 height 5
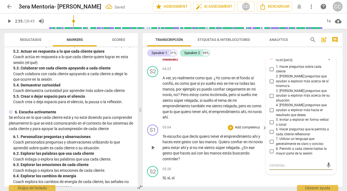
scroll to position [406, 0]
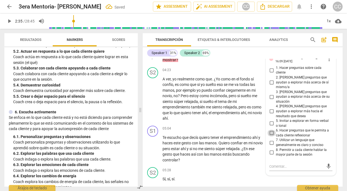
click at [272, 134] on input "6. Hacer preguntas que le permita a cada cliente reflexionar" at bounding box center [271, 133] width 9 height 7
click at [271, 86] on input "2. [PERSON_NAME] preguntas que ayudan a explorar más acerca de sí mismo/a" at bounding box center [271, 82] width 9 height 7
click at [270, 144] on input "7. Utilizar un lenguaje que generalmente es claro y conciso" at bounding box center [271, 142] width 9 height 7
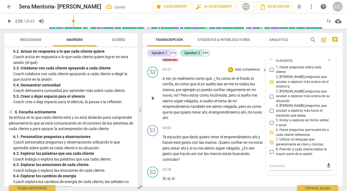
scroll to position [407, 0]
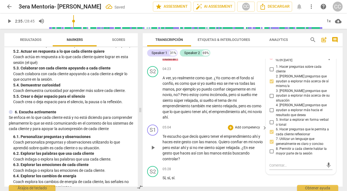
click at [190, 144] on div "05:04 + Add competency keyboard_arrow_right Te escucho que decís quiero tener e…" at bounding box center [214, 143] width 105 height 37
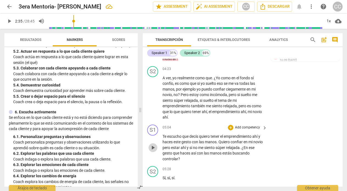
click at [153, 151] on span "play_arrow" at bounding box center [153, 147] width 7 height 7
click at [196, 135] on div "S1 play_arrow pause 05:04 + Add competency keyboard_arrow_right Te escucho que …" at bounding box center [243, 143] width 200 height 42
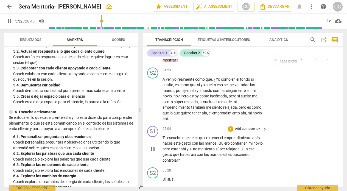
click at [155, 152] on span "pause" at bounding box center [153, 149] width 7 height 7
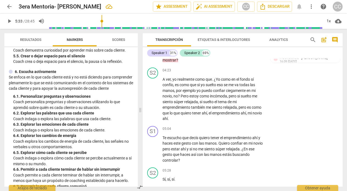
scroll to position [328, 0]
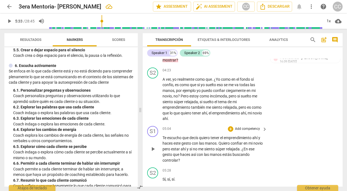
click at [244, 131] on p "Add competency" at bounding box center [247, 129] width 26 height 5
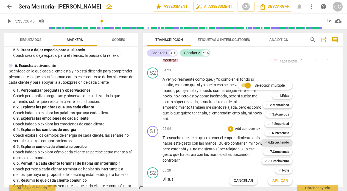
click at [280, 141] on b "6.Escuchando" at bounding box center [278, 142] width 21 height 7
click at [279, 182] on span "Aplicar" at bounding box center [280, 180] width 16 height 5
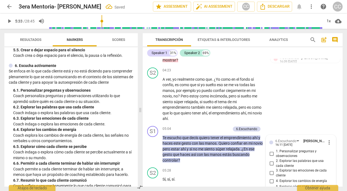
scroll to position [517, 0]
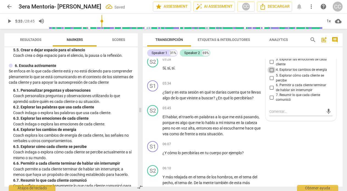
click at [270, 73] on input "4. Explorar los cambios de energía" at bounding box center [271, 70] width 9 height 7
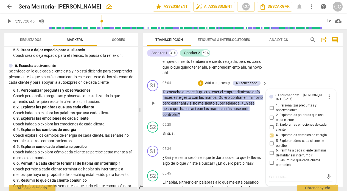
scroll to position [454, 0]
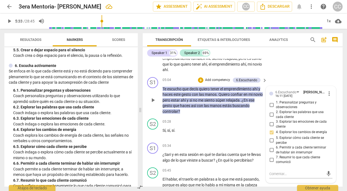
click at [271, 108] on input "1. Personalizar preguntas y observaciones" at bounding box center [271, 105] width 9 height 7
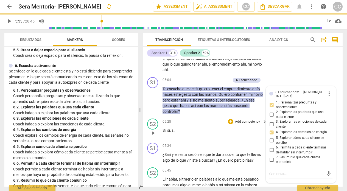
scroll to position [480, 0]
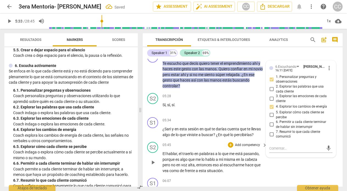
click at [187, 151] on div "S2 play_arrow pause 05:45 + Add competency keyboard_arrow_right El hablar , el …" at bounding box center [243, 158] width 200 height 36
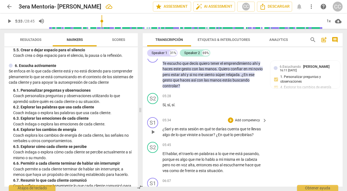
click at [152, 135] on span "play_arrow" at bounding box center [153, 132] width 7 height 7
click at [152, 135] on span "pause" at bounding box center [153, 132] width 7 height 7
click at [250, 123] on p "Add competency" at bounding box center [247, 120] width 26 height 5
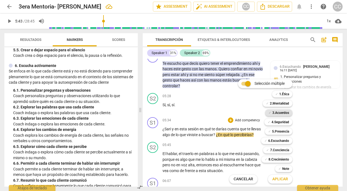
click at [280, 111] on b "3.Acuerdos" at bounding box center [280, 113] width 17 height 7
click at [275, 177] on span "Aplicar" at bounding box center [280, 178] width 16 height 5
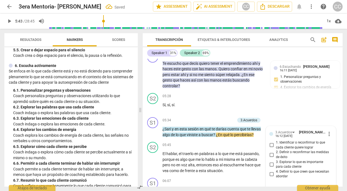
scroll to position [556, 0]
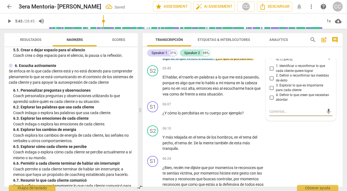
click at [271, 82] on input "2. Definir o reconfirmar las medidas de éxito" at bounding box center [271, 78] width 9 height 7
click at [186, 131] on div "06:10 + Add competency keyboard_arrow_right" at bounding box center [214, 128] width 105 height 6
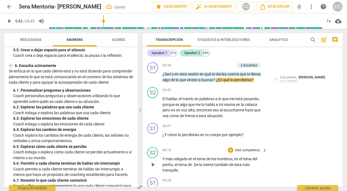
scroll to position [531, 0]
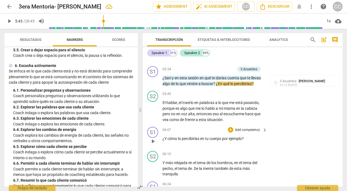
click at [250, 133] on p "Add competency" at bounding box center [247, 130] width 26 height 5
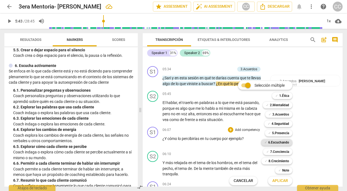
click at [279, 141] on b "6.Escuchando" at bounding box center [278, 142] width 21 height 7
click at [280, 182] on span "Aplicar" at bounding box center [280, 180] width 16 height 5
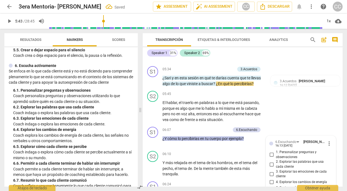
scroll to position [643, 0]
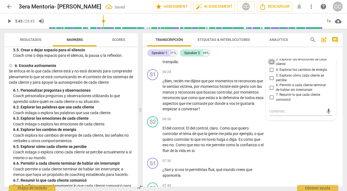
click at [271, 65] on input "3. Explorar las emociones de cada cliente" at bounding box center [271, 61] width 9 height 7
click at [175, 79] on div "S1 play_arrow pause 06:24 + Add competency keyboard_arrow_right ¿Bien , recién …" at bounding box center [243, 90] width 200 height 47
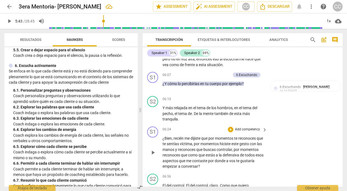
scroll to position [609, 0]
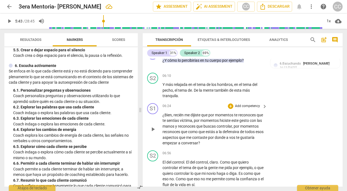
click at [152, 133] on span "play_arrow" at bounding box center [153, 129] width 7 height 7
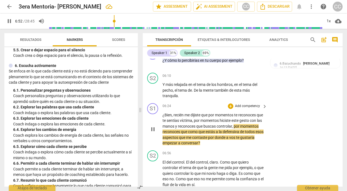
click at [247, 109] on p "Add competency" at bounding box center [247, 106] width 26 height 5
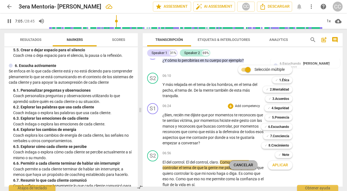
click at [250, 163] on span "Cancelar" at bounding box center [243, 164] width 19 height 5
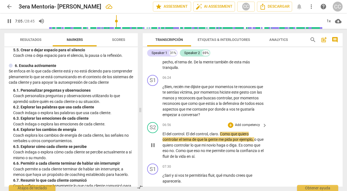
scroll to position [640, 0]
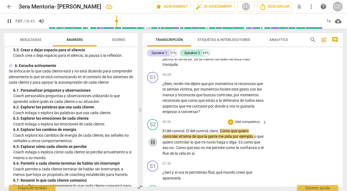
click at [152, 145] on span "pause" at bounding box center [153, 142] width 7 height 7
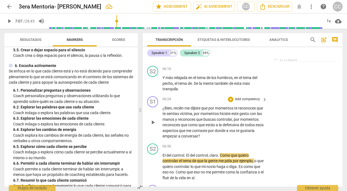
scroll to position [613, 0]
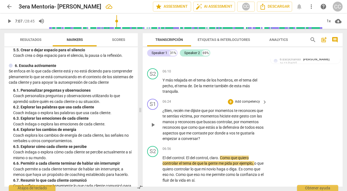
click at [243, 104] on p "Add competency" at bounding box center [247, 101] width 26 height 5
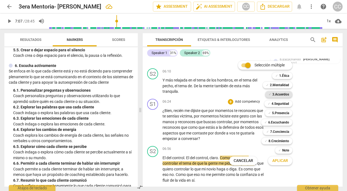
click at [283, 93] on b "3.Acuerdos" at bounding box center [280, 94] width 17 height 7
click at [285, 160] on span "Aplicar" at bounding box center [280, 160] width 16 height 5
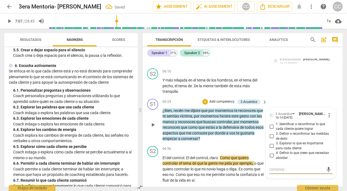
click at [271, 159] on input "4. Definir lo que creen que necesitan abordar" at bounding box center [271, 155] width 9 height 7
click at [193, 105] on div "06:24 + Add competency 3.Acuerdos keyboard_arrow_right" at bounding box center [214, 102] width 105 height 6
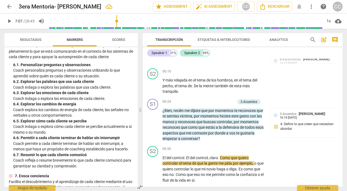
scroll to position [354, 0]
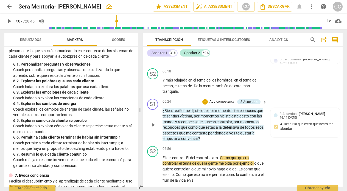
click at [224, 104] on p "Add competency" at bounding box center [222, 101] width 26 height 5
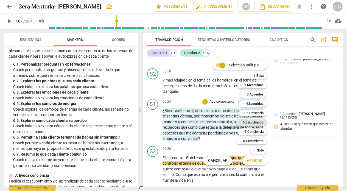
click at [253, 122] on b "6.Escuchando" at bounding box center [253, 122] width 21 height 7
click at [256, 161] on span "Aplicar" at bounding box center [255, 160] width 16 height 5
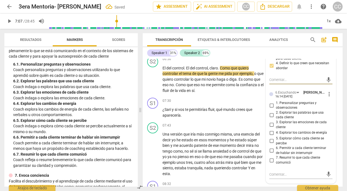
scroll to position [708, 0]
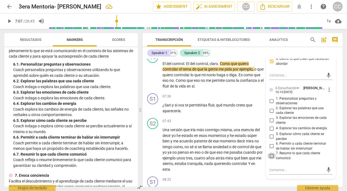
click at [270, 159] on input "7. Resumir lo que cada cliente comunicó" at bounding box center [271, 156] width 9 height 7
click at [269, 150] on input "6. Permitir a cada cliente terminar de hablar sin interrumpir" at bounding box center [271, 146] width 9 height 7
click at [168, 132] on span "Una" at bounding box center [166, 130] width 8 height 4
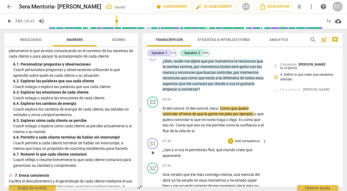
scroll to position [663, 0]
click at [153, 123] on span "play_arrow" at bounding box center [153, 119] width 7 height 7
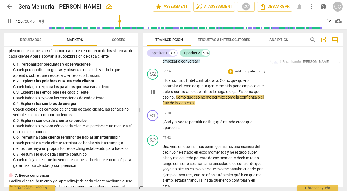
scroll to position [691, 0]
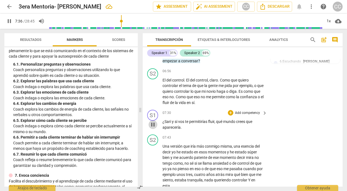
click at [153, 128] on span "pause" at bounding box center [153, 124] width 7 height 7
click at [243, 116] on p "Add competency" at bounding box center [247, 113] width 26 height 5
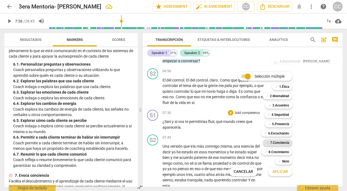
click at [281, 142] on b "7.Conciencia" at bounding box center [279, 142] width 19 height 7
click at [282, 172] on span "Aplicar" at bounding box center [280, 171] width 16 height 5
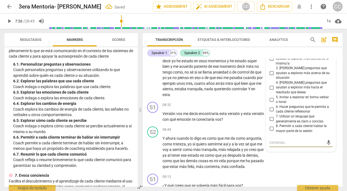
scroll to position [782, 0]
click at [271, 89] on input "4. [PERSON_NAME] preguntas que ayudan a explorar más hacia el resultado que des…" at bounding box center [271, 88] width 9 height 7
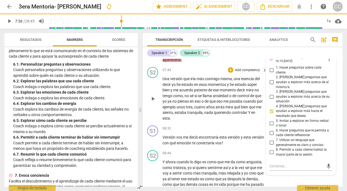
scroll to position [737, 0]
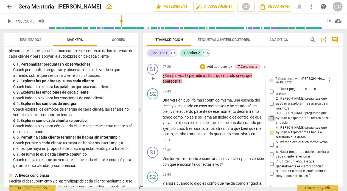
click at [270, 121] on input "3. [PERSON_NAME] preguntas que ayudan a explorar más acerca de su situación" at bounding box center [271, 118] width 9 height 7
click at [186, 94] on div "07:43 + Add competency keyboard_arrow_right" at bounding box center [214, 91] width 105 height 6
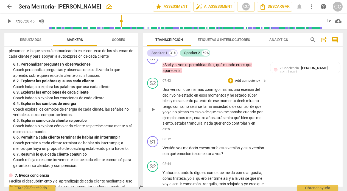
scroll to position [749, 0]
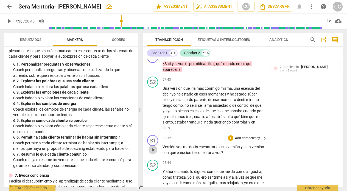
click at [153, 153] on span "play_arrow" at bounding box center [153, 150] width 7 height 7
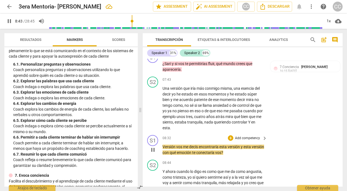
click at [153, 153] on span "pause" at bounding box center [153, 150] width 7 height 7
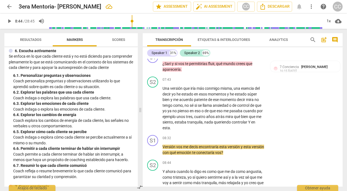
scroll to position [342, 0]
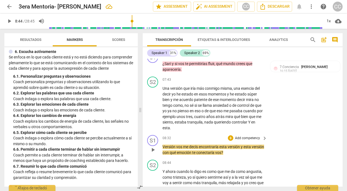
click at [250, 141] on p "Add competency" at bounding box center [247, 138] width 26 height 5
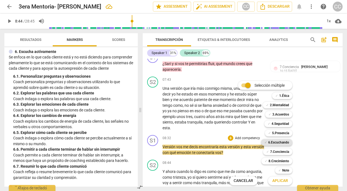
click at [277, 142] on b "6.Escuchando" at bounding box center [278, 142] width 21 height 7
click at [280, 177] on button "Aplicar" at bounding box center [280, 181] width 24 height 10
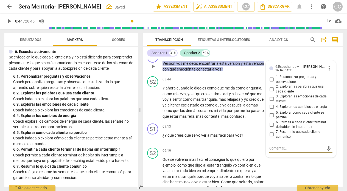
scroll to position [830, 0]
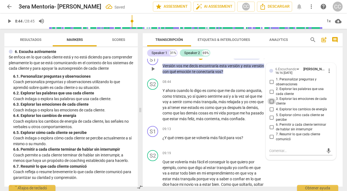
click at [270, 105] on input "3. Explorar las emociones de cada cliente" at bounding box center [271, 101] width 9 height 7
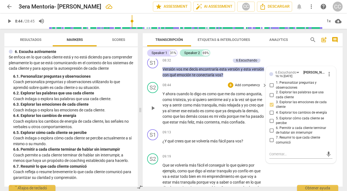
scroll to position [831, 0]
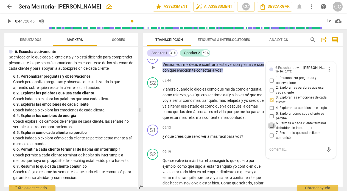
click at [270, 129] on input "6. Permitir a cada cliente terminar de hablar sin interrumpir" at bounding box center [271, 125] width 9 height 7
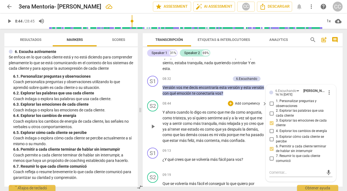
scroll to position [808, 0]
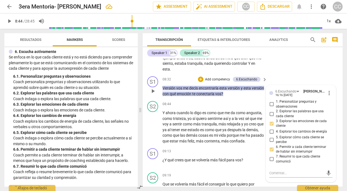
click at [270, 117] on input "2. Explorar las palabras que usa cada cliente" at bounding box center [271, 114] width 9 height 7
click at [178, 107] on div "08:44 + Add competency keyboard_arrow_right" at bounding box center [214, 104] width 105 height 6
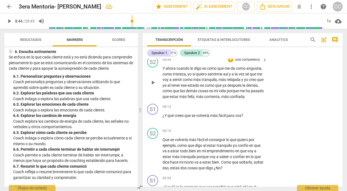
scroll to position [853, 0]
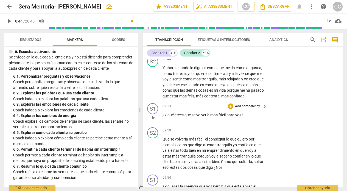
click at [241, 109] on p "Add competency" at bounding box center [247, 106] width 26 height 5
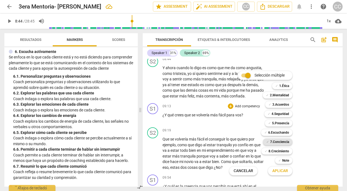
click at [275, 141] on b "7.Conciencia" at bounding box center [279, 142] width 19 height 7
click at [280, 173] on button "Aplicar" at bounding box center [280, 171] width 24 height 10
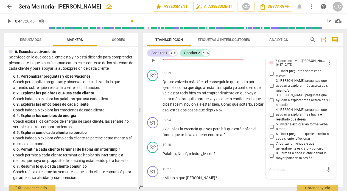
scroll to position [910, 0]
click at [271, 119] on input "4. [PERSON_NAME] preguntas que ayudan a explorar más hacia el resultado que des…" at bounding box center [271, 115] width 9 height 7
click at [271, 140] on input "6. Hacer preguntas que le permita a cada cliente reflexionar" at bounding box center [271, 137] width 9 height 7
click at [271, 150] on input "7. Utilizar un lenguaje que generalmente es claro y conciso" at bounding box center [271, 147] width 9 height 7
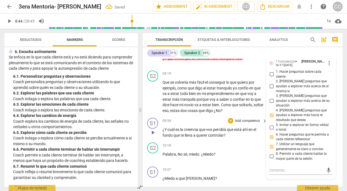
click at [202, 124] on div "09:54 + Add competency keyboard_arrow_right" at bounding box center [214, 121] width 105 height 6
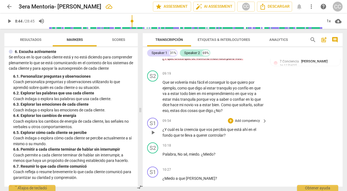
click at [247, 124] on p "Add competency" at bounding box center [247, 121] width 26 height 5
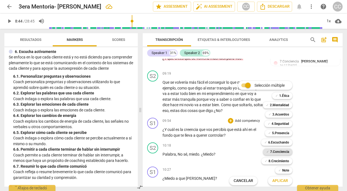
click at [277, 150] on b "7.Conciencia" at bounding box center [279, 151] width 19 height 7
click at [279, 179] on span "Aplicar" at bounding box center [280, 180] width 16 height 5
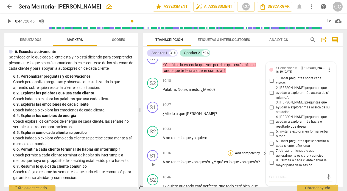
scroll to position [973, 0]
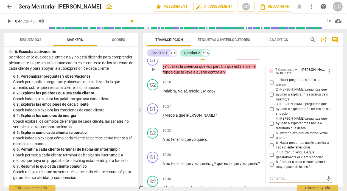
click at [270, 98] on input "2. [PERSON_NAME] preguntas que ayudan a explorar más acerca de sí mismo/a" at bounding box center [271, 94] width 9 height 7
click at [271, 139] on input "5. Invitar a explorar en forma verbal o tonal" at bounding box center [271, 135] width 9 height 7
click at [271, 148] on input "6. Hacer preguntas que le permita a cada cliente reflexionar" at bounding box center [271, 145] width 9 height 7
click at [206, 118] on p "¿Miedo a que [PERSON_NAME] ?" at bounding box center [213, 116] width 102 height 6
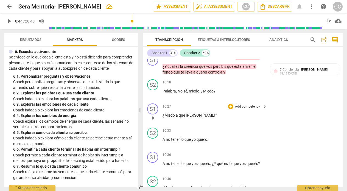
click at [243, 109] on p "Add competency" at bounding box center [247, 106] width 26 height 5
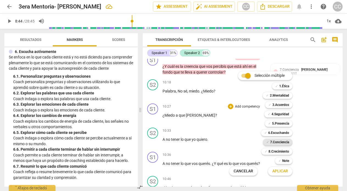
click at [280, 141] on b "7.Conciencia" at bounding box center [279, 142] width 19 height 7
click at [279, 169] on span "Aplicar" at bounding box center [280, 171] width 16 height 5
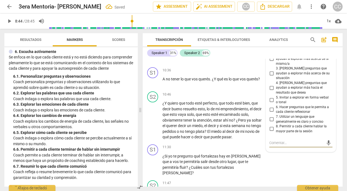
scroll to position [1033, 0]
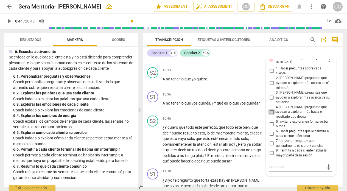
click at [271, 115] on input "4. [PERSON_NAME] preguntas que ayudan a explorar más hacia el resultado que des…" at bounding box center [271, 112] width 9 height 7
click at [238, 87] on div "10:33 + Add competency keyboard_arrow_right A no tener lo que yo quiero ." at bounding box center [214, 77] width 105 height 20
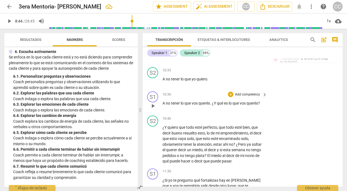
click at [247, 97] on p "Add competency" at bounding box center [247, 94] width 26 height 5
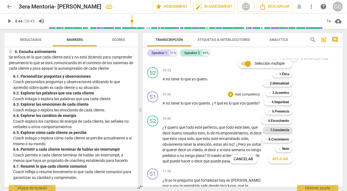
click at [279, 129] on b "7.Conciencia" at bounding box center [279, 130] width 19 height 7
click at [280, 158] on span "Aplicar" at bounding box center [280, 158] width 16 height 5
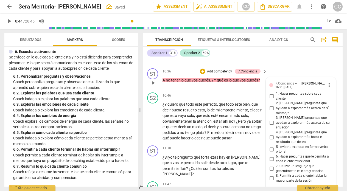
scroll to position [1054, 0]
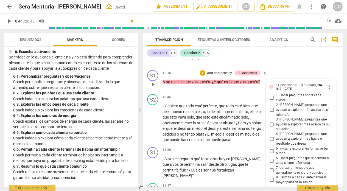
click at [271, 101] on input "1. Hacer preguntas sobre cada cliente" at bounding box center [271, 98] width 9 height 7
click at [271, 113] on input "2. [PERSON_NAME] preguntas que ayudan a explorar más acerca de sí mismo/a" at bounding box center [271, 110] width 9 height 7
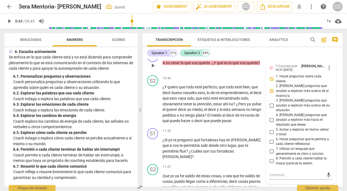
scroll to position [1074, 0]
click at [271, 145] on input "6. Hacer preguntas que le permita a cada cliente reflexionar" at bounding box center [271, 141] width 9 height 7
click at [271, 155] on input "7. Utilizar un lenguaje que generalmente es claro y conciso" at bounding box center [271, 151] width 9 height 7
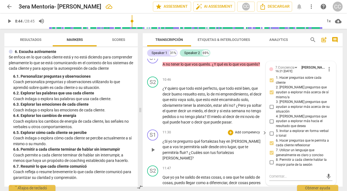
scroll to position [1066, 0]
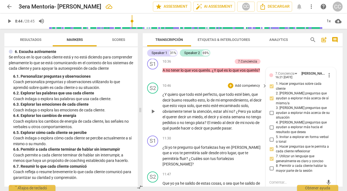
click at [196, 89] on div "10:46 + Add competency keyboard_arrow_right" at bounding box center [214, 86] width 105 height 6
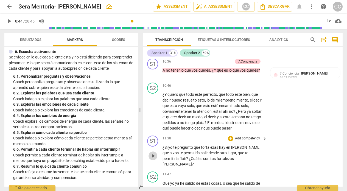
click at [153, 159] on span "play_arrow" at bounding box center [153, 156] width 7 height 7
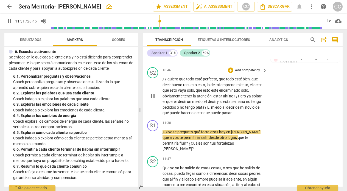
scroll to position [1085, 0]
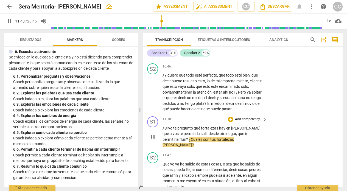
click at [152, 140] on span "pause" at bounding box center [153, 136] width 7 height 7
click at [245, 122] on p "Add competency" at bounding box center [247, 119] width 26 height 5
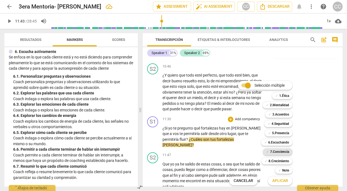
click at [278, 151] on b "7.Conciencia" at bounding box center [279, 151] width 19 height 7
click at [277, 181] on span "Aplicar" at bounding box center [280, 180] width 16 height 5
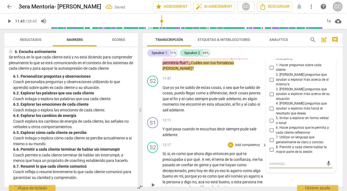
scroll to position [1160, 0]
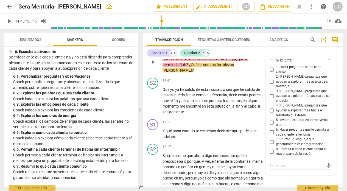
click at [271, 85] on input "2. [PERSON_NAME] preguntas que ayudan a explorar más acerca de sí mismo/a" at bounding box center [271, 81] width 9 height 7
click at [271, 73] on input "1. Hacer preguntas sobre cada cliente" at bounding box center [271, 69] width 9 height 7
click at [271, 126] on input "5. Invitar a explorar en forma verbal o tonal" at bounding box center [271, 122] width 9 height 7
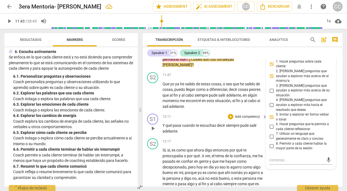
click at [152, 132] on span "play_arrow" at bounding box center [153, 128] width 7 height 7
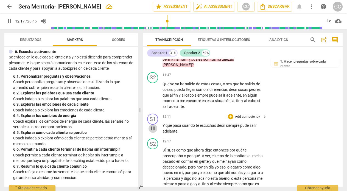
click at [152, 132] on span "pause" at bounding box center [153, 128] width 7 height 7
click at [243, 119] on p "Add competency" at bounding box center [247, 116] width 26 height 5
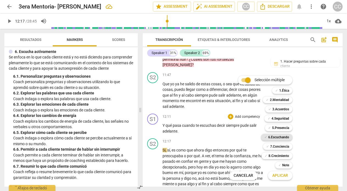
click at [279, 136] on b "6.Escuchando" at bounding box center [278, 137] width 21 height 7
click at [280, 173] on span "Aplicar" at bounding box center [280, 175] width 16 height 5
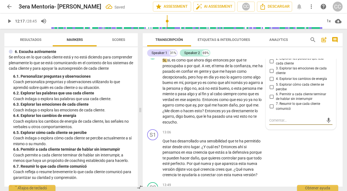
scroll to position [1255, 0]
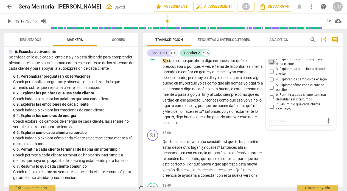
click at [271, 65] on input "2. Explorar las palabras que usa cada cliente" at bounding box center [271, 61] width 9 height 7
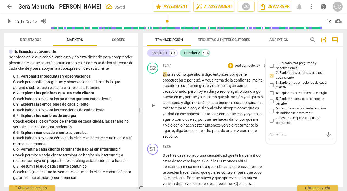
scroll to position [1224, 0]
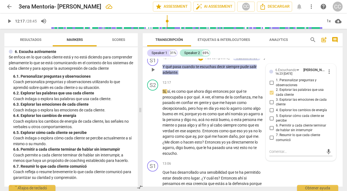
click at [270, 131] on input "6. Permitir a cada cliente terminar de hablar sin interrumpir" at bounding box center [271, 128] width 9 height 7
click at [189, 86] on div "12:17 + Add competency keyboard_arrow_right" at bounding box center [214, 83] width 105 height 6
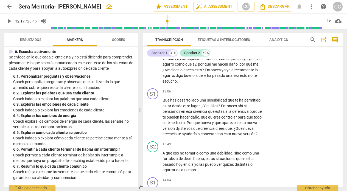
scroll to position [1297, 0]
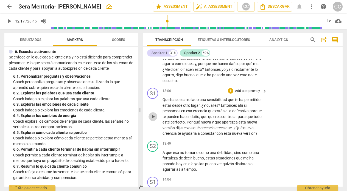
click at [153, 120] on span "play_arrow" at bounding box center [153, 116] width 7 height 7
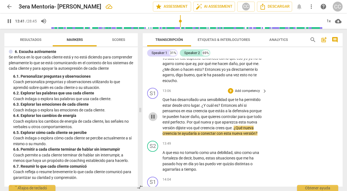
click at [153, 120] on span "pause" at bounding box center [153, 116] width 7 height 7
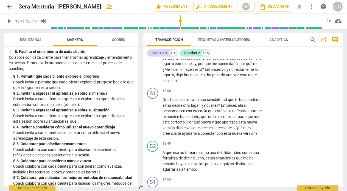
scroll to position [725, 0]
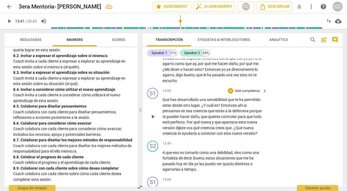
click at [247, 94] on p "Add competency" at bounding box center [247, 91] width 26 height 5
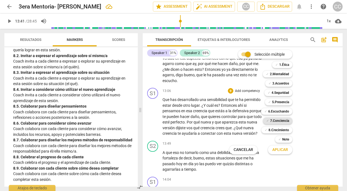
click at [278, 121] on b "7.Conciencia" at bounding box center [279, 120] width 19 height 7
click at [277, 147] on span "Aplicar" at bounding box center [280, 149] width 16 height 5
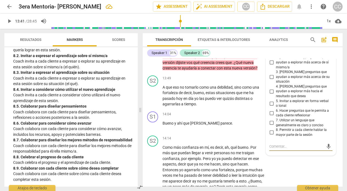
scroll to position [1360, 0]
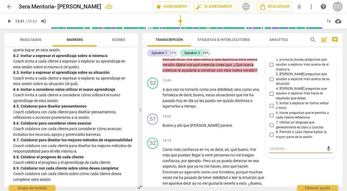
click at [271, 117] on input "6. Hacer preguntas que le permita a cada cliente reflexionar" at bounding box center [271, 115] width 9 height 7
click at [270, 95] on input "4. [PERSON_NAME] preguntas que ayudan a explorar más hacia el resultado que des…" at bounding box center [271, 93] width 9 height 7
click at [278, 149] on textarea at bounding box center [296, 148] width 54 height 5
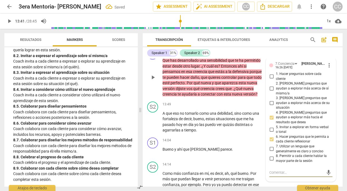
scroll to position [1333, 0]
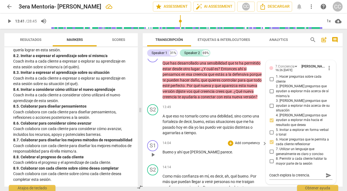
click at [215, 150] on div "S1 play_arrow pause 14:04 + Add competency keyboard_arrow_right Bueno y ahí que…" at bounding box center [243, 150] width 200 height 24
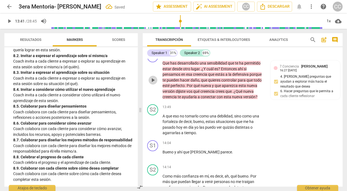
click at [152, 83] on span "play_arrow" at bounding box center [153, 80] width 7 height 7
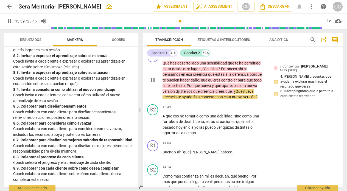
click at [152, 83] on span "pause" at bounding box center [153, 80] width 7 height 7
click at [293, 68] on span "7.Conciencia" at bounding box center [289, 66] width 19 height 4
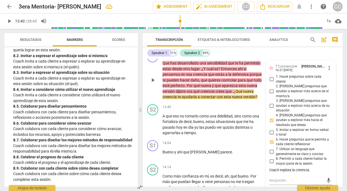
click at [270, 95] on input "2. [PERSON_NAME] preguntas que ayudan a explorar más acerca de sí mismo/a" at bounding box center [271, 91] width 9 height 7
click at [201, 160] on div "14:04 + Add competency keyboard_arrow_right Bueno y ahí que [PERSON_NAME] parec…" at bounding box center [214, 150] width 105 height 20
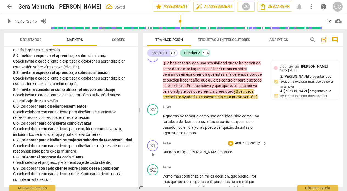
scroll to position [1343, 0]
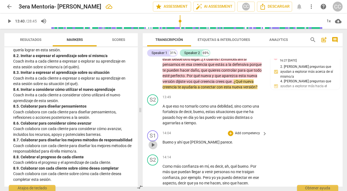
click at [152, 148] on span "play_arrow" at bounding box center [153, 145] width 7 height 7
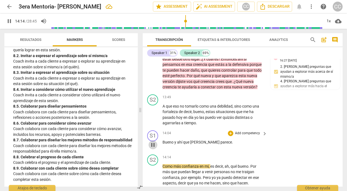
click at [152, 148] on span "pause" at bounding box center [153, 145] width 7 height 7
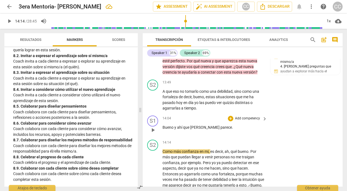
scroll to position [1362, 0]
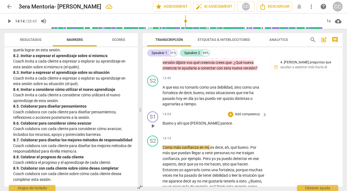
click at [249, 117] on p "Add competency" at bounding box center [247, 114] width 26 height 5
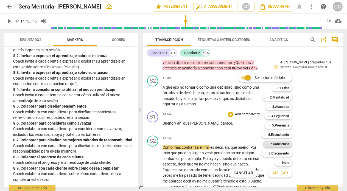
click at [276, 144] on b "7.Conciencia" at bounding box center [279, 144] width 19 height 7
click at [277, 174] on span "Aplicar" at bounding box center [280, 172] width 16 height 5
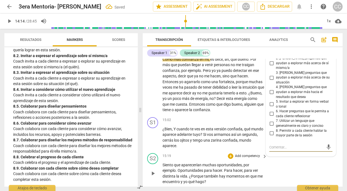
scroll to position [1438, 0]
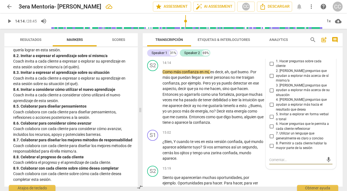
click at [271, 79] on input "2. [PERSON_NAME] preguntas que ayudan a explorar más acerca de sí mismo/a" at bounding box center [271, 75] width 9 height 7
click at [270, 107] on input "4. [PERSON_NAME] preguntas que ayudan a explorar más hacia el resultado que des…" at bounding box center [271, 105] width 9 height 7
click at [176, 136] on div "15:02 + Add competency keyboard_arrow_right" at bounding box center [214, 133] width 105 height 6
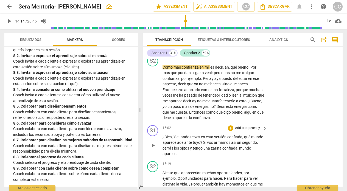
scroll to position [1445, 0]
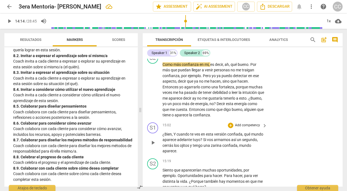
click at [152, 146] on span "play_arrow" at bounding box center [153, 142] width 7 height 7
click at [152, 146] on span "pause" at bounding box center [153, 142] width 7 height 7
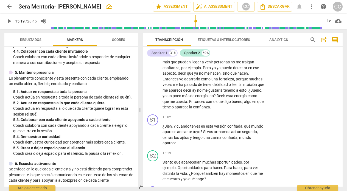
scroll to position [229, 0]
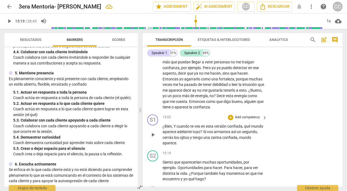
click at [242, 120] on p "Add competency" at bounding box center [247, 117] width 26 height 5
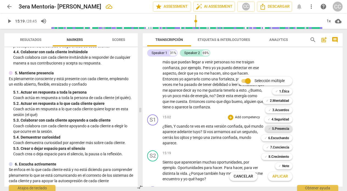
click at [278, 130] on b "5.Presencia" at bounding box center [280, 128] width 17 height 7
click at [282, 176] on span "Aplicar" at bounding box center [280, 176] width 16 height 5
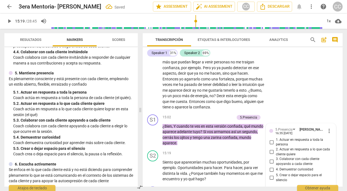
scroll to position [1533, 0]
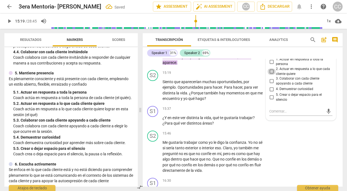
click at [269, 75] on input "2. Actuar en respuesta a lo que cada cliente quiere" at bounding box center [271, 71] width 9 height 7
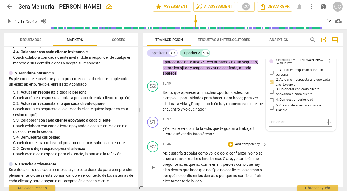
scroll to position [1521, 0]
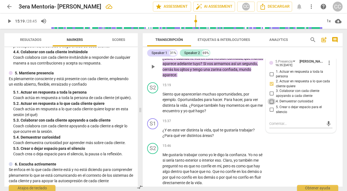
click at [271, 105] on input "4. Demuestrar curiosidad" at bounding box center [271, 101] width 9 height 7
click at [184, 124] on div "15:37 + Add competency keyboard_arrow_right" at bounding box center [214, 121] width 105 height 6
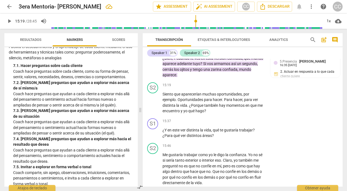
scroll to position [491, 0]
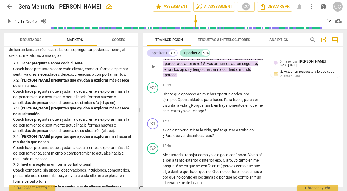
click at [221, 52] on p "Add competency" at bounding box center [221, 49] width 26 height 5
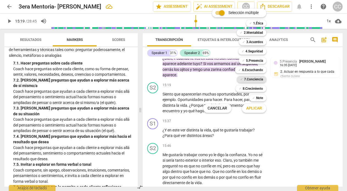
click at [257, 78] on b "7.Conciencia" at bounding box center [253, 79] width 19 height 7
click at [252, 106] on span "Aplicar" at bounding box center [254, 108] width 16 height 5
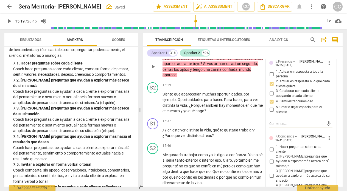
scroll to position [1555, 0]
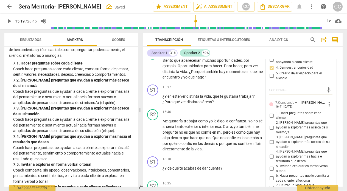
click at [271, 159] on input "4. [PERSON_NAME] preguntas que ayudan a explorar más hacia el resultado que des…" at bounding box center [271, 156] width 9 height 7
click at [182, 91] on div "15:37 + Add competency keyboard_arrow_right" at bounding box center [214, 88] width 105 height 6
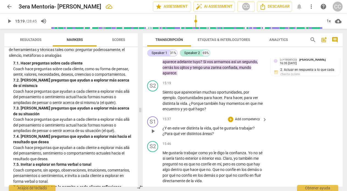
scroll to position [1558, 0]
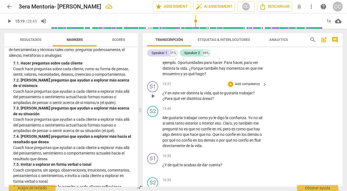
click at [152, 99] on span "play_arrow" at bounding box center [153, 96] width 7 height 7
click at [153, 99] on span "pause" at bounding box center [153, 96] width 7 height 7
click at [245, 87] on p "Add competency" at bounding box center [247, 84] width 26 height 5
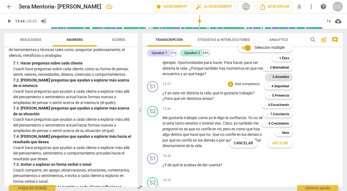
click at [282, 76] on b "3.Acuerdos" at bounding box center [280, 77] width 17 height 7
click at [279, 143] on span "Aplicar" at bounding box center [280, 143] width 16 height 5
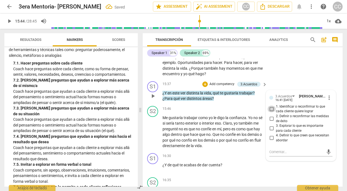
click at [270, 112] on input "1. Identificar o reconfirmar lo que cada cliente quiere lograr" at bounding box center [271, 109] width 9 height 7
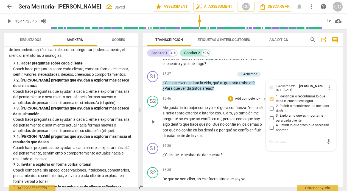
scroll to position [1570, 0]
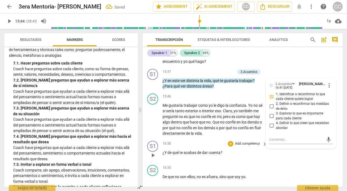
click at [225, 163] on div "S1 play_arrow pause 16:30 + Add competency keyboard_arrow_right ¿Y de qué te ac…" at bounding box center [243, 151] width 200 height 24
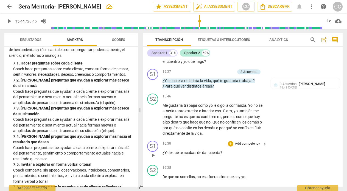
click at [248, 146] on p "Add competency" at bounding box center [247, 143] width 26 height 5
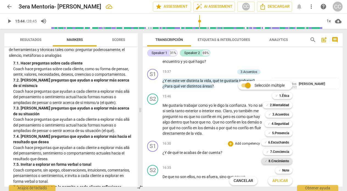
click at [284, 159] on b "8.Сrecimiento" at bounding box center [278, 161] width 21 height 7
click at [281, 182] on span "Aplicar" at bounding box center [280, 180] width 16 height 5
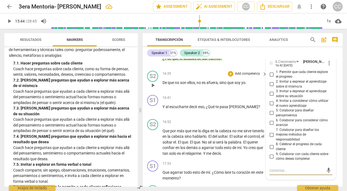
scroll to position [1664, 0]
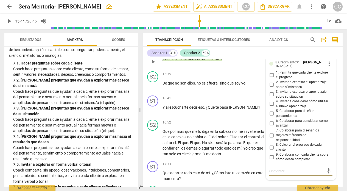
click at [270, 88] on input "2. Invitar a expresar el aprendizaje sobre sí mismo/a" at bounding box center [271, 85] width 9 height 7
click at [197, 93] on div "S2 play_arrow pause 16:35 + Add competency keyboard_arrow_right De que no son e…" at bounding box center [243, 81] width 200 height 24
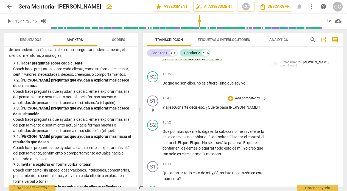
click at [247, 101] on p "Add competency" at bounding box center [247, 98] width 26 height 5
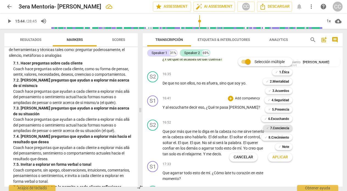
click at [277, 128] on b "7.Conciencia" at bounding box center [279, 128] width 19 height 7
click at [278, 155] on span "Aplicar" at bounding box center [280, 157] width 16 height 5
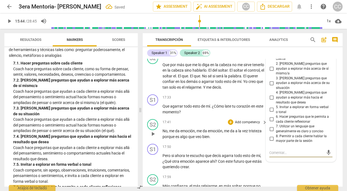
scroll to position [1730, 0]
click at [270, 72] on input "2. [PERSON_NAME] preguntas que ayudan a explorar más acerca de sí mismo/a" at bounding box center [271, 69] width 9 height 7
click at [270, 60] on input "1. Hacer preguntas sobre cada cliente" at bounding box center [271, 57] width 9 height 7
click at [271, 129] on input "7. Utilizar un lenguaje que generalmente es claro y conciso" at bounding box center [271, 129] width 9 height 7
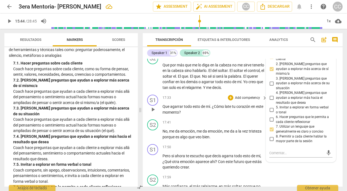
click at [192, 115] on p "Que agarrar todo esto de mí . ¿Cómo late tu corazón en este momento ?" at bounding box center [213, 109] width 102 height 11
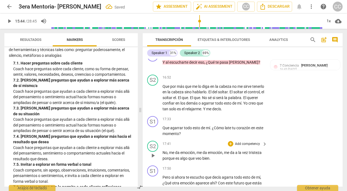
scroll to position [1710, 0]
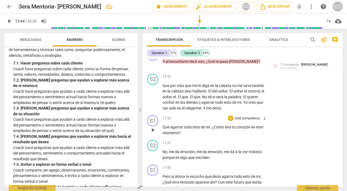
click at [153, 133] on span "play_arrow" at bounding box center [153, 130] width 7 height 7
click at [153, 133] on span "pause" at bounding box center [153, 130] width 7 height 7
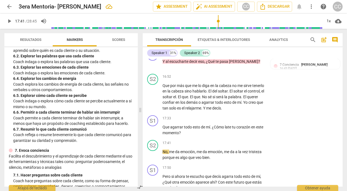
scroll to position [378, 0]
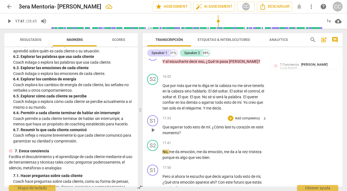
click at [249, 121] on p "Add competency" at bounding box center [247, 118] width 26 height 5
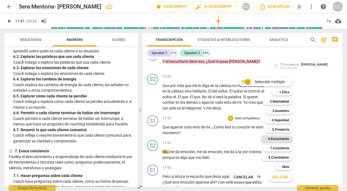
click at [277, 138] on b "6.Escuchando" at bounding box center [278, 139] width 21 height 7
click at [277, 178] on span "Aplicar" at bounding box center [280, 177] width 16 height 5
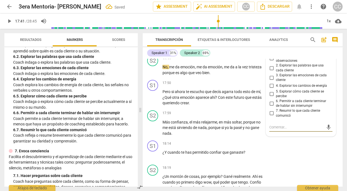
scroll to position [1791, 0]
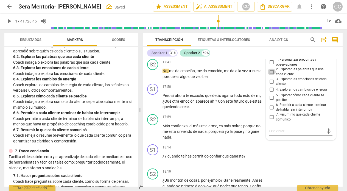
click at [269, 75] on input "2. Explorar las palabras que usa cada cliente" at bounding box center [271, 72] width 9 height 7
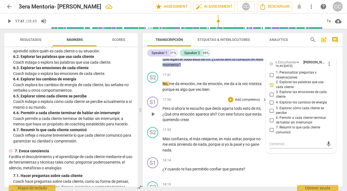
scroll to position [1777, 0]
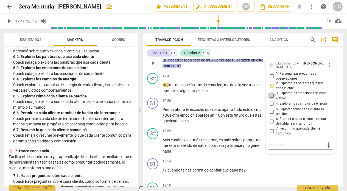
click at [270, 99] on input "3. Explorar las emociones de cada cliente" at bounding box center [271, 95] width 9 height 7
click at [271, 125] on input "6. Permitir a cada cliente terminar de hablar sin interrumpir" at bounding box center [271, 121] width 9 height 7
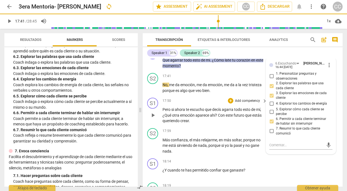
click at [196, 126] on div "S1 play_arrow pause 17:50 + Add competency keyboard_arrow_right Pero si ahora t…" at bounding box center [243, 111] width 200 height 30
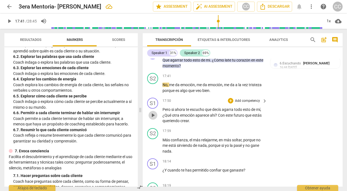
click at [151, 119] on span "play_arrow" at bounding box center [153, 115] width 7 height 7
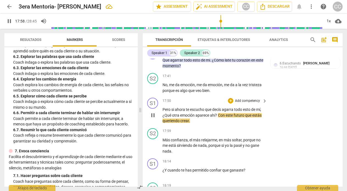
click at [153, 119] on span "pause" at bounding box center [153, 115] width 7 height 7
click at [243, 103] on p "Add competency" at bounding box center [247, 101] width 26 height 5
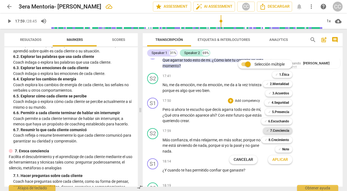
click at [275, 131] on b "7.Conciencia" at bounding box center [279, 130] width 19 height 7
click at [277, 158] on span "Aplicar" at bounding box center [280, 159] width 16 height 5
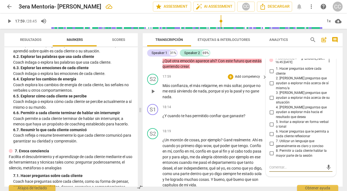
scroll to position [1829, 0]
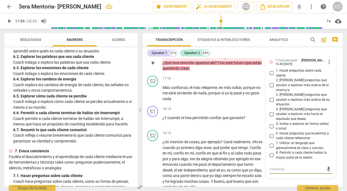
click at [270, 116] on input "4. [PERSON_NAME] preguntas que ayudan a explorar más hacia el resultado que des…" at bounding box center [271, 114] width 9 height 7
click at [271, 136] on input "6. Hacer preguntas que le permita a cada cliente reflexionar" at bounding box center [271, 136] width 9 height 7
click at [271, 146] on input "7. Utilizar un lenguaje que generalmente es claro y conciso" at bounding box center [271, 145] width 9 height 7
click at [185, 116] on div "S1 play_arrow pause 18:14 + Add competency keyboard_arrow_right ¿Y cuando te ha…" at bounding box center [243, 116] width 200 height 24
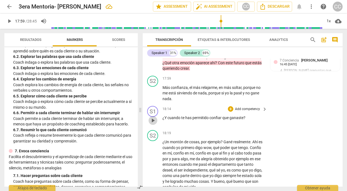
click at [153, 124] on span "play_arrow" at bounding box center [153, 120] width 7 height 7
click at [154, 124] on span "pause" at bounding box center [153, 120] width 7 height 7
click at [245, 112] on p "Add competency" at bounding box center [247, 109] width 26 height 5
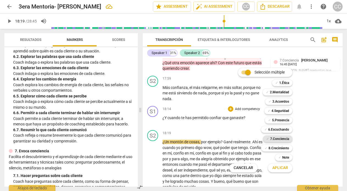
click at [278, 138] on b "7.Conciencia" at bounding box center [279, 139] width 19 height 7
click at [279, 167] on span "Aplicar" at bounding box center [280, 167] width 16 height 5
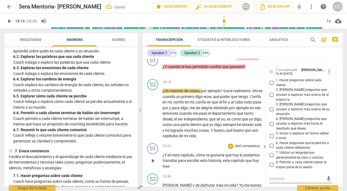
scroll to position [1897, 0]
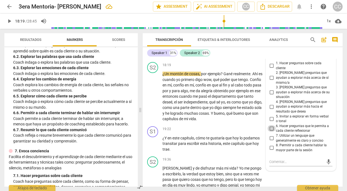
click at [271, 129] on input "6. Hacer preguntas que le permita a cada cliente reflexionar" at bounding box center [271, 128] width 9 height 7
click at [271, 81] on input "2. [PERSON_NAME] preguntas que ayudan a explorar más acerca de sí mismo/a" at bounding box center [271, 78] width 9 height 7
click at [270, 109] on input "4. [PERSON_NAME] preguntas que ayudan a explorar más hacia el resultado que des…" at bounding box center [271, 106] width 9 height 7
click at [186, 144] on div "19:22 + Add competency keyboard_arrow_right ¿Y en este capítulo , cómo te gusta…" at bounding box center [214, 139] width 105 height 26
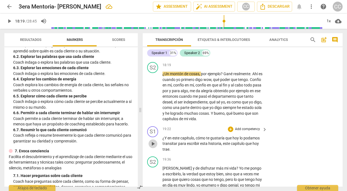
click at [154, 147] on span "play_arrow" at bounding box center [153, 144] width 7 height 7
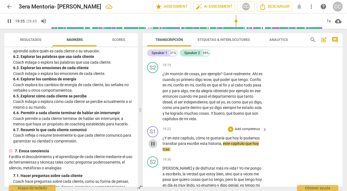
click at [154, 147] on span "pause" at bounding box center [153, 144] width 7 height 7
click at [154, 147] on span "play_arrow" at bounding box center [153, 144] width 7 height 7
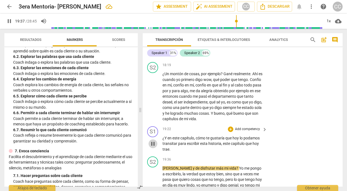
click at [154, 147] on span "pause" at bounding box center [153, 144] width 7 height 7
click at [247, 132] on p "Add competency" at bounding box center [247, 129] width 26 height 5
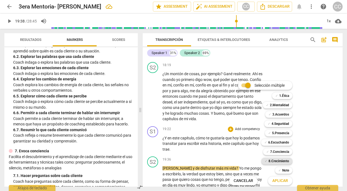
click at [280, 159] on b "8.Сrecimiento" at bounding box center [278, 161] width 21 height 7
click at [279, 178] on span "Aplicar" at bounding box center [280, 180] width 16 height 5
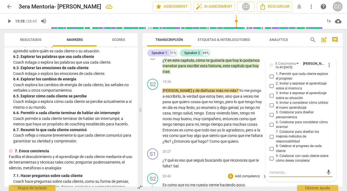
scroll to position [1975, 0]
click at [270, 128] on input "6. Colaborar para considerar cómo avanzar" at bounding box center [271, 124] width 9 height 7
click at [271, 118] on input "5. Colaborar para diseñar pensamientos" at bounding box center [271, 114] width 9 height 7
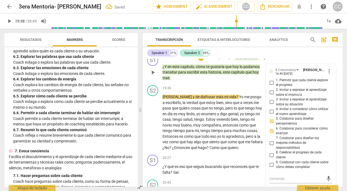
scroll to position [1968, 0]
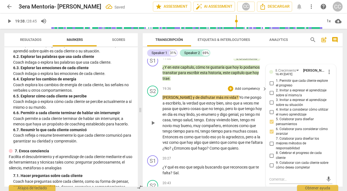
click at [192, 95] on div "S2 play_arrow pause 19:36 + Add competency keyboard_arrow_right Sari y de disfr…" at bounding box center [243, 118] width 200 height 70
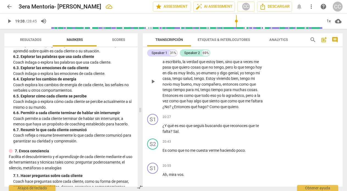
scroll to position [2013, 0]
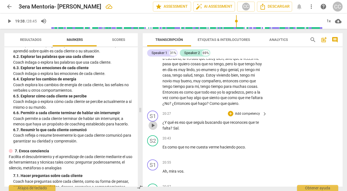
click at [153, 129] on span "play_arrow" at bounding box center [153, 125] width 7 height 7
click at [153, 129] on span "pause" at bounding box center [153, 125] width 7 height 7
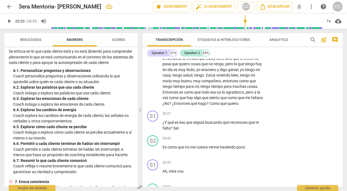
scroll to position [347, 0]
click at [252, 116] on p "Add competency" at bounding box center [247, 113] width 26 height 5
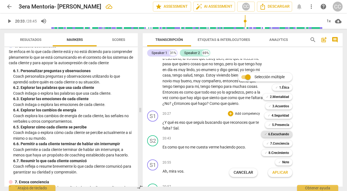
click at [280, 132] on b "6.Escuchando" at bounding box center [278, 134] width 21 height 7
click at [280, 172] on span "Aplicar" at bounding box center [280, 172] width 16 height 5
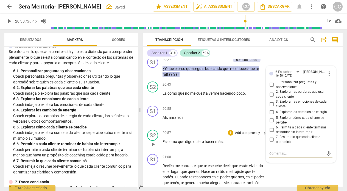
scroll to position [2066, 0]
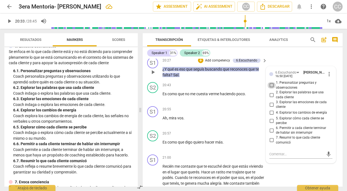
click at [271, 89] on input "1. Personalizar preguntas y observaciones" at bounding box center [271, 85] width 9 height 7
click at [270, 124] on input "5. Explorar cómo cada cliente se percibe" at bounding box center [271, 120] width 9 height 7
click at [271, 134] on input "6. Permitir a cada cliente terminar de hablar sin interrumpir" at bounding box center [271, 130] width 9 height 7
click at [212, 112] on div "20:55 + Add competency keyboard_arrow_right" at bounding box center [214, 109] width 105 height 6
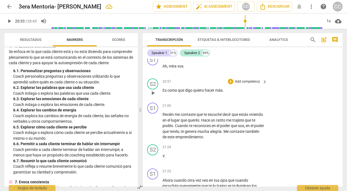
scroll to position [2120, 0]
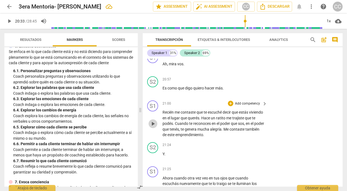
click at [153, 127] on span "play_arrow" at bounding box center [153, 123] width 7 height 7
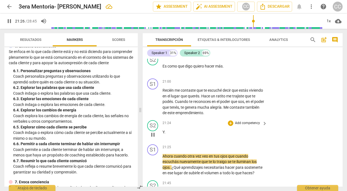
scroll to position [2165, 0]
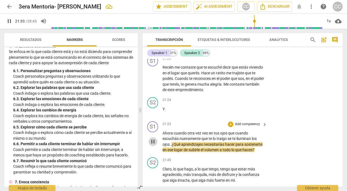
click at [152, 145] on span "pause" at bounding box center [153, 141] width 7 height 7
click at [247, 61] on p "Add competency" at bounding box center [247, 58] width 26 height 5
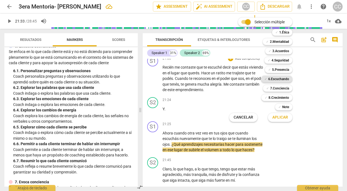
click at [285, 77] on b "6.Escuchando" at bounding box center [278, 79] width 21 height 7
click at [279, 114] on button "Aplicar" at bounding box center [280, 118] width 24 height 10
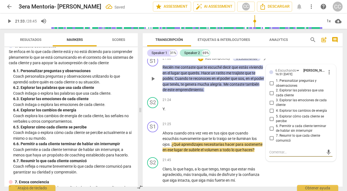
click at [270, 142] on input "7. Resumir lo que cada cliente comunicó" at bounding box center [271, 138] width 9 height 7
click at [270, 132] on input "6. Permitir a cada cliente terminar de hablar sin interrumpir" at bounding box center [271, 128] width 9 height 7
click at [209, 112] on p "Y ." at bounding box center [213, 109] width 102 height 6
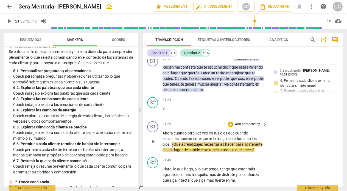
click at [253, 127] on p "Add competency" at bounding box center [247, 124] width 26 height 5
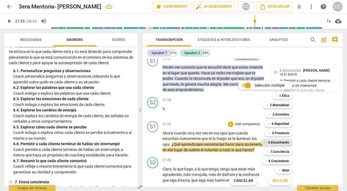
click at [282, 142] on b "6.Escuchando" at bounding box center [278, 142] width 21 height 7
click at [280, 181] on span "Aplicar" at bounding box center [280, 180] width 16 height 5
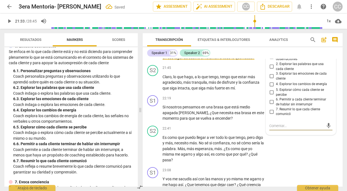
scroll to position [2252, 0]
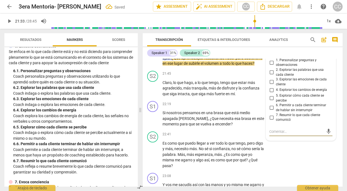
click at [271, 85] on input "3. Explorar las emociones de cada cliente" at bounding box center [271, 82] width 9 height 7
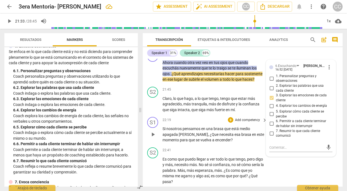
scroll to position [2234, 0]
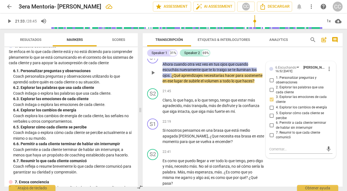
click at [153, 76] on span "play_arrow" at bounding box center [153, 72] width 7 height 7
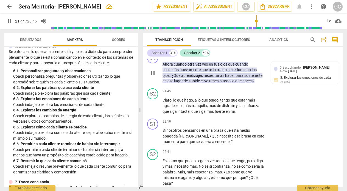
click at [153, 76] on span "pause" at bounding box center [153, 72] width 7 height 7
click at [220, 58] on p "Add competency" at bounding box center [217, 55] width 26 height 5
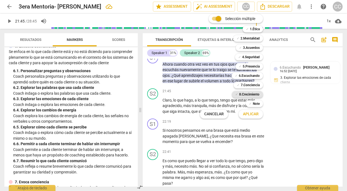
click at [239, 94] on b "8.Сrecimiento" at bounding box center [249, 94] width 21 height 7
click at [245, 114] on span "Aplicar" at bounding box center [251, 113] width 16 height 5
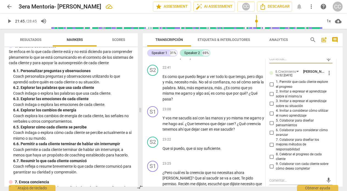
scroll to position [2326, 0]
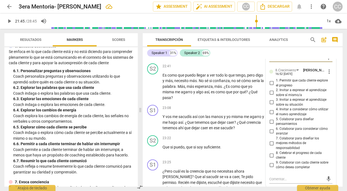
click at [270, 96] on input "2. Invitar a expresar el aprendizaje sobre sí mismo/a" at bounding box center [271, 92] width 9 height 7
click at [270, 106] on input "3. Invitar a expresar el aprendizaje sobre su situación" at bounding box center [271, 102] width 9 height 7
click at [270, 125] on input "5. Colaborar para diseñar pensamientos" at bounding box center [271, 121] width 9 height 7
click at [219, 155] on div "23:22 + Add competency keyboard_arrow_right Que si puedo , que si soy suficient…" at bounding box center [214, 145] width 105 height 20
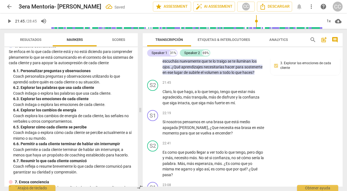
scroll to position [2247, 0]
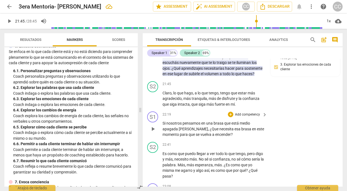
click at [152, 132] on span "play_arrow" at bounding box center [153, 129] width 7 height 7
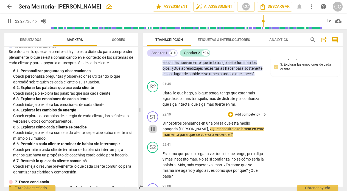
click at [153, 132] on span "pause" at bounding box center [153, 129] width 7 height 7
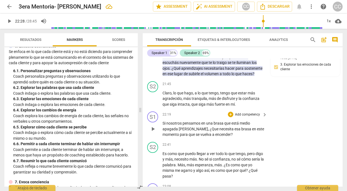
click at [251, 117] on p "Add competency" at bounding box center [247, 114] width 26 height 5
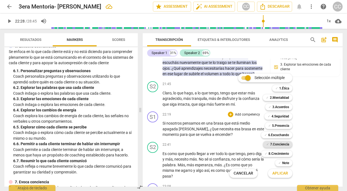
click at [285, 142] on b "7.Conciencia" at bounding box center [279, 144] width 19 height 7
click at [276, 170] on button "Aplicar" at bounding box center [280, 174] width 24 height 10
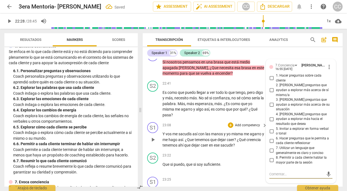
scroll to position [2307, 0]
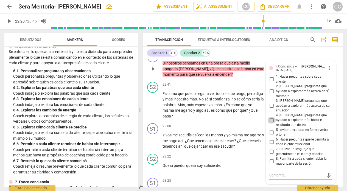
click at [270, 120] on input "4. [PERSON_NAME] preguntas que ayudan a explorar más hacia el resultado que des…" at bounding box center [271, 120] width 9 height 7
click at [271, 109] on input "3. [PERSON_NAME] preguntas que ayudan a explorar más acerca de su situación" at bounding box center [271, 106] width 9 height 7
click at [209, 129] on div "23:08 + Add competency keyboard_arrow_right" at bounding box center [214, 126] width 105 height 6
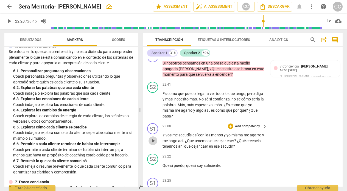
click at [152, 144] on span "play_arrow" at bounding box center [153, 141] width 7 height 7
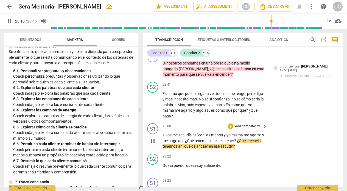
click at [152, 144] on span "pause" at bounding box center [153, 141] width 7 height 7
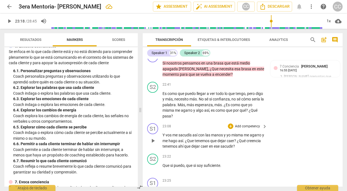
click at [249, 129] on p "Add competency" at bounding box center [247, 126] width 26 height 5
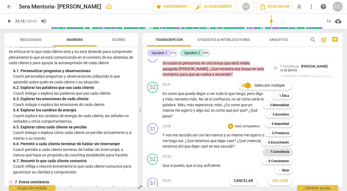
click at [284, 151] on b "7.Conciencia" at bounding box center [279, 151] width 19 height 7
click at [282, 179] on span "Aplicar" at bounding box center [280, 180] width 16 height 5
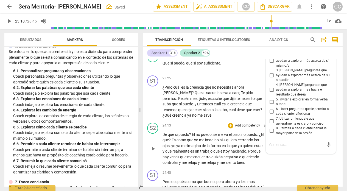
scroll to position [2409, 0]
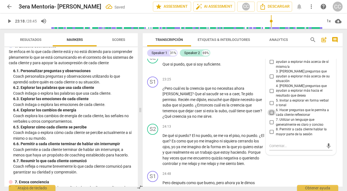
click at [270, 113] on input "6. Hacer preguntas que le permita a cada cliente reflexionar" at bounding box center [271, 112] width 9 height 7
click at [270, 92] on input "4. [PERSON_NAME] preguntas que ayudan a explorar más hacia el resultado que des…" at bounding box center [271, 91] width 9 height 7
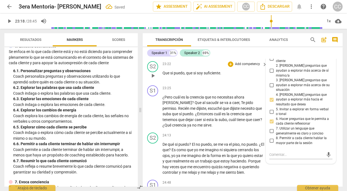
scroll to position [2399, 0]
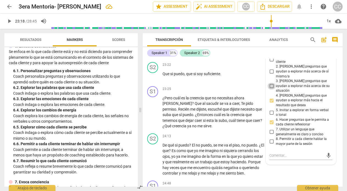
click at [270, 89] on input "3. [PERSON_NAME] preguntas que ayudan a explorar más acerca de su situación" at bounding box center [271, 86] width 9 height 7
click at [182, 139] on div "24:13 + Add competency keyboard_arrow_right" at bounding box center [214, 136] width 105 height 6
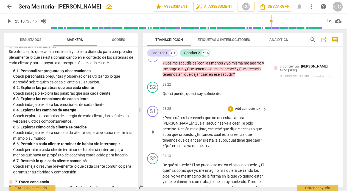
scroll to position [2378, 0]
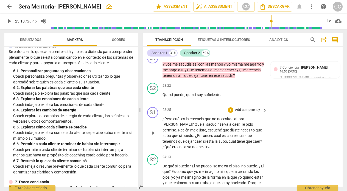
click at [153, 136] on span "play_arrow" at bounding box center [153, 133] width 7 height 7
click at [152, 136] on span "pause" at bounding box center [153, 133] width 7 height 7
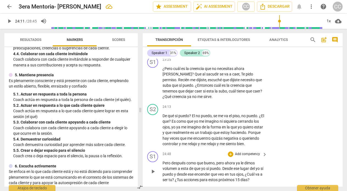
scroll to position [2427, 0]
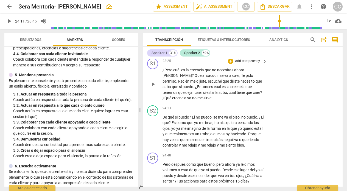
click at [248, 64] on p "Add competency" at bounding box center [247, 61] width 26 height 5
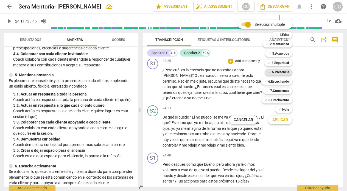
click at [280, 72] on b "5.Presencia" at bounding box center [280, 72] width 17 height 7
click at [285, 118] on span "Aplicar" at bounding box center [280, 119] width 16 height 5
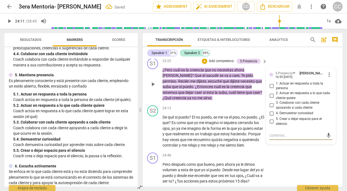
click at [271, 125] on input "5. Crear o dejar espacio para el silencio" at bounding box center [271, 121] width 9 height 7
click at [270, 89] on input "1. Actuar en respuesta a toda la persona" at bounding box center [271, 86] width 9 height 7
click at [270, 99] on input "2. Actuar en respuesta a lo que cada cliente quiere" at bounding box center [271, 95] width 9 height 7
click at [184, 115] on div "S2 play_arrow pause 24:13 + Add competency keyboard_arrow_right De qué si puedo…" at bounding box center [243, 126] width 200 height 47
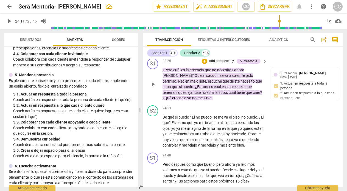
click at [220, 64] on p "Add competency" at bounding box center [221, 61] width 26 height 5
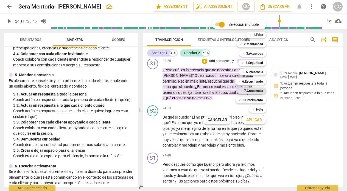
click at [257, 90] on b "7.Conciencia" at bounding box center [253, 91] width 19 height 7
click at [252, 120] on span "Aplicar" at bounding box center [254, 119] width 16 height 5
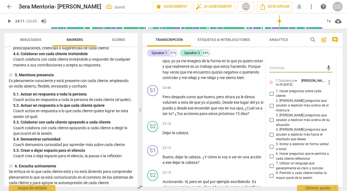
scroll to position [2502, 0]
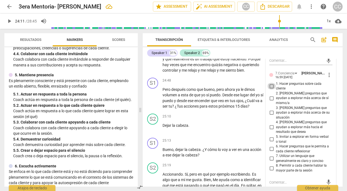
click at [270, 89] on input "1. Hacer preguntas sobre cada cliente" at bounding box center [271, 86] width 9 height 7
click at [270, 102] on input "2. [PERSON_NAME] preguntas que ayudan a explorar más acerca de sí mismo/a" at bounding box center [271, 98] width 9 height 7
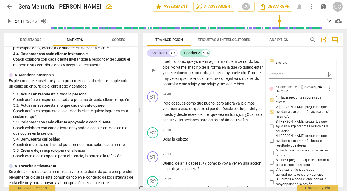
scroll to position [2508, 0]
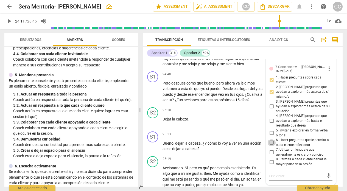
click at [271, 145] on input "6. Hacer preguntas que le permita a cada cliente reflexionar" at bounding box center [271, 142] width 9 height 7
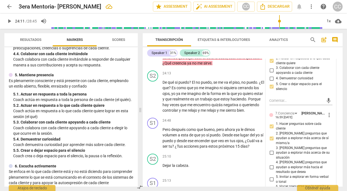
scroll to position [2436, 0]
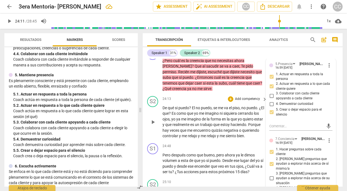
click at [180, 114] on div "24:13 + Add competency keyboard_arrow_right De qué si puedo ? El no puedo , se …" at bounding box center [214, 117] width 105 height 43
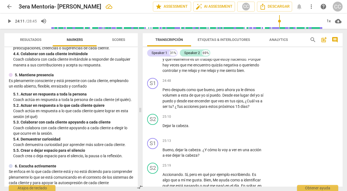
scroll to position [2503, 0]
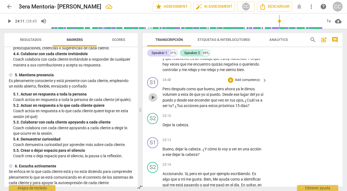
click at [151, 101] on span "play_arrow" at bounding box center [153, 97] width 7 height 7
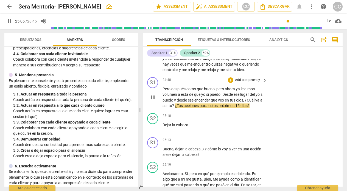
click at [152, 101] on span "pause" at bounding box center [153, 97] width 7 height 7
click at [245, 83] on p "Add competency" at bounding box center [247, 80] width 26 height 5
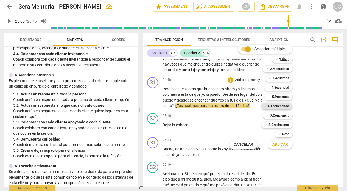
click at [280, 106] on b "6.Escuchando" at bounding box center [278, 106] width 21 height 7
click at [278, 142] on span "Aplicar" at bounding box center [280, 144] width 16 height 5
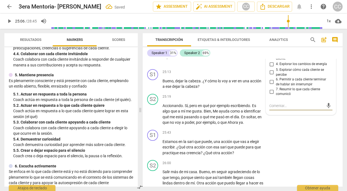
scroll to position [2564, 0]
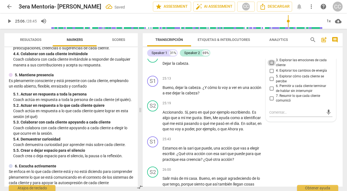
click at [270, 66] on input "3. Explorar las emociones de cada cliente" at bounding box center [271, 63] width 9 height 7
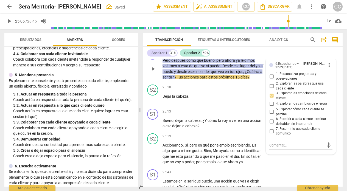
scroll to position [2531, 0]
click at [186, 124] on div "S1 play_arrow pause 25:13 + Add competency keyboard_arrow_right Bueno , dejar l…" at bounding box center [243, 118] width 200 height 25
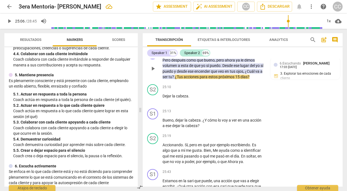
click at [223, 54] on p "Add competency" at bounding box center [217, 51] width 26 height 5
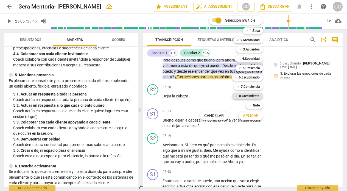
click at [248, 96] on b "8.Сrecimiento" at bounding box center [249, 96] width 21 height 7
click at [251, 116] on span "Aplicar" at bounding box center [251, 115] width 16 height 5
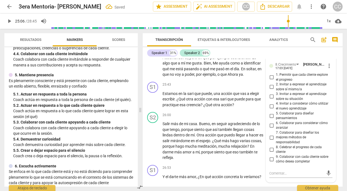
scroll to position [2628, 0]
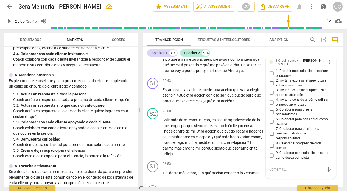
click at [271, 115] on input "5. Colaborar para diseñar pensamientos" at bounding box center [271, 112] width 9 height 7
click at [270, 137] on input "7. Colaborar para diseñar los mejores métodos de responsabilidad" at bounding box center [271, 133] width 9 height 7
click at [196, 124] on div "S2 play_arrow pause 26:00 + Add competency keyboard_arrow_right Salir más de mi…" at bounding box center [243, 132] width 200 height 53
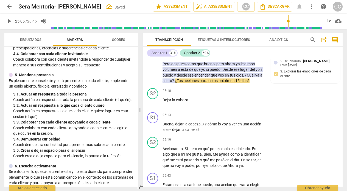
scroll to position [2531, 0]
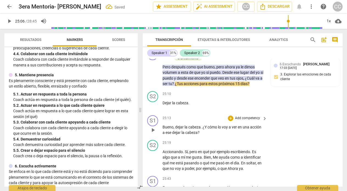
click at [152, 133] on span "play_arrow" at bounding box center [153, 130] width 7 height 7
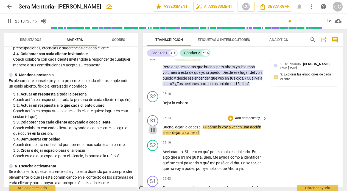
click at [152, 133] on span "pause" at bounding box center [153, 130] width 7 height 7
click at [247, 121] on p "Add competency" at bounding box center [247, 118] width 26 height 5
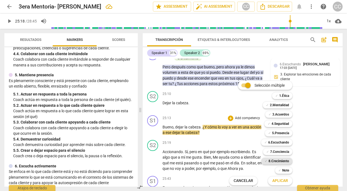
click at [281, 160] on b "8.Сrecimiento" at bounding box center [278, 161] width 21 height 7
click at [280, 180] on span "Aplicar" at bounding box center [280, 180] width 16 height 5
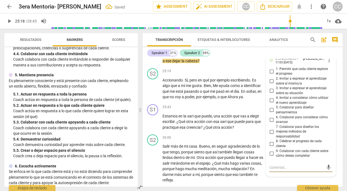
scroll to position [2602, 0]
click at [271, 114] on input "5. Colaborar para diseñar pensamientos" at bounding box center [271, 110] width 9 height 7
click at [270, 124] on input "6. Colaborar para considerar cómo avanzar" at bounding box center [271, 120] width 9 height 7
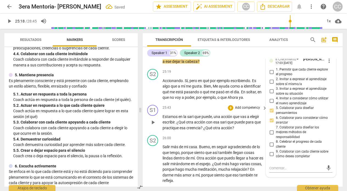
click at [188, 111] on div "25:43 + Add competency keyboard_arrow_right" at bounding box center [214, 108] width 105 height 6
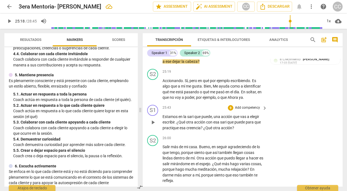
click at [152, 126] on span "play_arrow" at bounding box center [153, 122] width 7 height 7
click at [153, 126] on span "pause" at bounding box center [153, 122] width 7 height 7
click at [242, 110] on p "Add competency" at bounding box center [247, 107] width 26 height 5
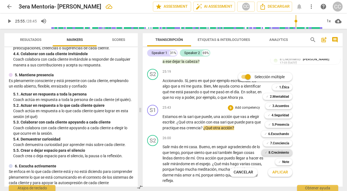
click at [273, 153] on b "8.Сrecimiento" at bounding box center [278, 152] width 21 height 7
click at [277, 172] on span "Aplicar" at bounding box center [280, 172] width 16 height 5
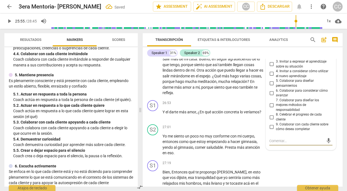
scroll to position [2678, 0]
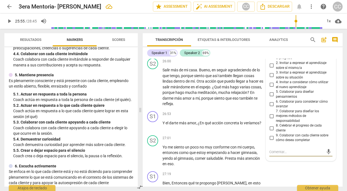
click at [269, 98] on input "5. Colaborar para diseñar pensamientos" at bounding box center [271, 94] width 9 height 7
click at [270, 107] on input "6. Colaborar para considerar cómo avanzar" at bounding box center [271, 104] width 9 height 7
click at [270, 119] on input "7. Colaborar para diseñar los mejores métodos de responsabilidad" at bounding box center [271, 116] width 9 height 7
click at [194, 127] on div "S1 play_arrow pause 26:53 + Add competency keyboard_arrow_right Y el darte más …" at bounding box center [243, 121] width 200 height 24
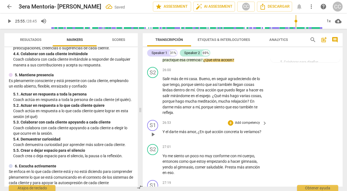
scroll to position [2661, 0]
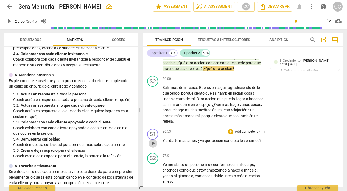
click at [153, 147] on span "play_arrow" at bounding box center [153, 143] width 7 height 7
click at [153, 147] on span "pause" at bounding box center [153, 143] width 7 height 7
click at [246, 134] on p "Add competency" at bounding box center [247, 131] width 26 height 5
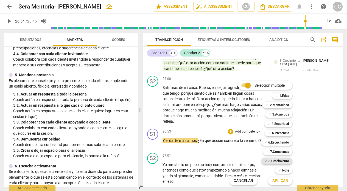
click at [275, 159] on b "8.Сrecimiento" at bounding box center [278, 161] width 21 height 7
click at [277, 179] on span "Aplicar" at bounding box center [280, 180] width 16 height 5
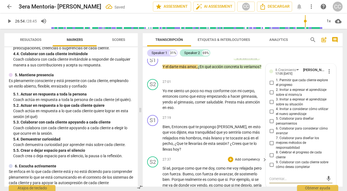
scroll to position [2750, 0]
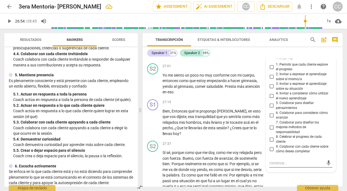
click at [270, 109] on input "5. Colaborar para diseñar pensamientos" at bounding box center [271, 105] width 9 height 7
click at [270, 119] on input "6. Colaborar para considerar cómo avanzar" at bounding box center [271, 115] width 9 height 7
click at [271, 131] on input "7. Colaborar para diseñar los mejores métodos de responsabilidad" at bounding box center [271, 127] width 9 height 7
click at [186, 97] on div "S2 play_arrow pause 27:01 + Add competency keyboard_arrow_right Yo me siento un…" at bounding box center [243, 79] width 200 height 36
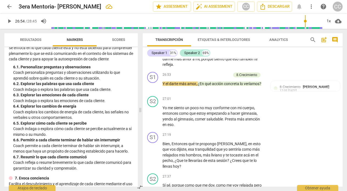
scroll to position [368, 0]
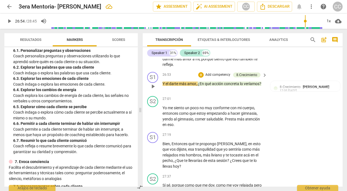
click at [213, 77] on p "Add competency" at bounding box center [218, 74] width 26 height 5
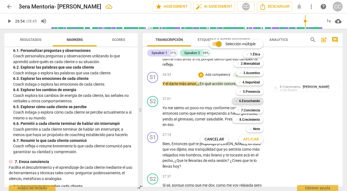
click at [251, 101] on b "6.Escuchando" at bounding box center [249, 101] width 21 height 7
click at [254, 136] on button "Aplicar" at bounding box center [251, 139] width 24 height 10
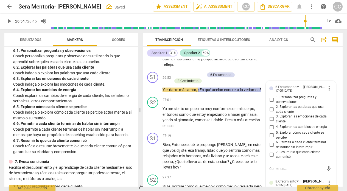
scroll to position [2719, 0]
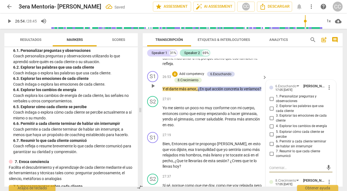
click at [270, 112] on input "2. Explorar las palabras que usa cada cliente" at bounding box center [271, 108] width 9 height 7
click at [177, 102] on div "27:01 + Add competency keyboard_arrow_right" at bounding box center [214, 99] width 105 height 6
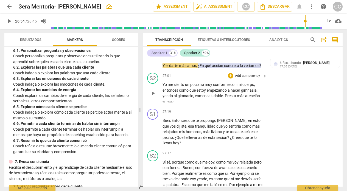
scroll to position [2750, 0]
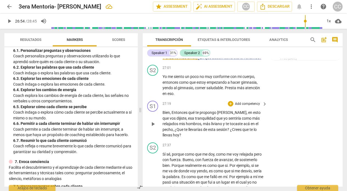
click at [152, 127] on span "play_arrow" at bounding box center [153, 124] width 7 height 7
click at [153, 127] on span "pause" at bounding box center [153, 124] width 7 height 7
click at [248, 106] on p "Add competency" at bounding box center [247, 104] width 26 height 5
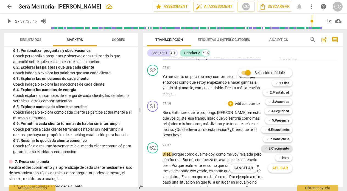
click at [270, 147] on b "8.Сrecimiento" at bounding box center [278, 148] width 21 height 7
click at [276, 169] on span "Aplicar" at bounding box center [280, 167] width 16 height 5
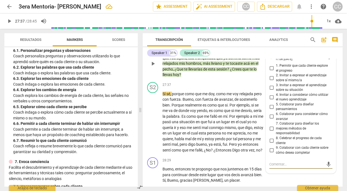
scroll to position [2810, 0]
click at [270, 82] on input "2. Invitar a expresar el aprendizaje sobre sí mismo/a" at bounding box center [271, 78] width 9 height 7
click at [271, 91] on input "3. Invitar a expresar el aprendizaje sobre su situación" at bounding box center [271, 88] width 9 height 7
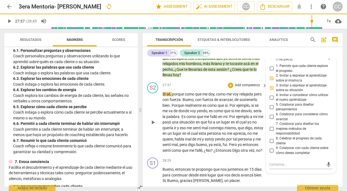
click at [193, 98] on div "S2 play_arrow pause 27:37 + Add competency keyboard_arrow_right Sí sé , porque …" at bounding box center [243, 117] width 200 height 75
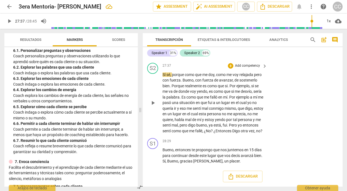
scroll to position [2845, 0]
click at [152, 159] on span "play_arrow" at bounding box center [153, 155] width 7 height 7
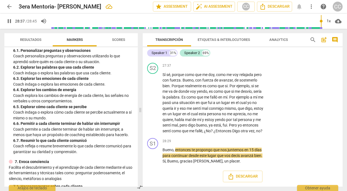
scroll to position [2852, 0]
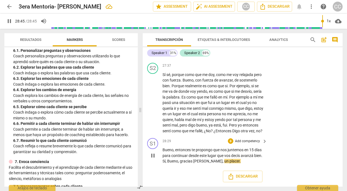
click at [152, 155] on span "pause" at bounding box center [153, 155] width 7 height 7
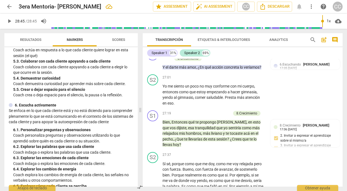
scroll to position [316, 0]
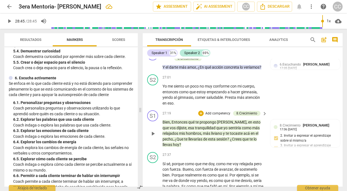
click at [217, 116] on p "Add competency" at bounding box center [218, 113] width 26 height 5
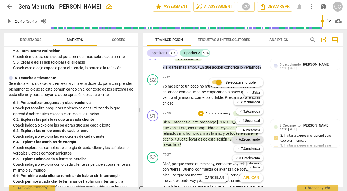
click at [251, 137] on b "6.Escuchando" at bounding box center [249, 139] width 21 height 7
click at [256, 178] on span "Aplicar" at bounding box center [251, 177] width 16 height 5
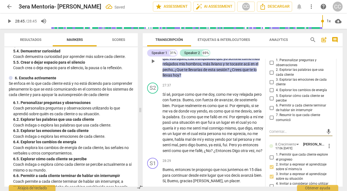
scroll to position [2815, 0]
click at [271, 86] on input "3. Explorar las emociones de cada cliente" at bounding box center [271, 82] width 9 height 7
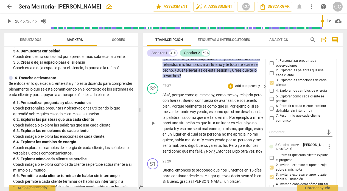
click at [220, 89] on div "27:37 + Add competency keyboard_arrow_right" at bounding box center [214, 86] width 105 height 6
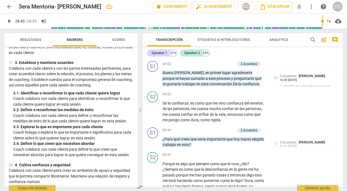
scroll to position [0, 0]
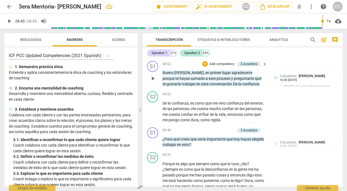
click at [218, 63] on p "Add competency" at bounding box center [222, 64] width 26 height 5
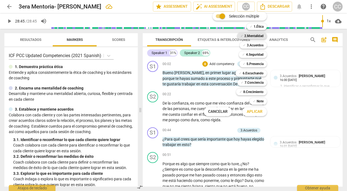
click at [254, 37] on b "2.Mentalidad" at bounding box center [253, 36] width 19 height 7
click at [258, 112] on span "Aplicar" at bounding box center [255, 111] width 16 height 5
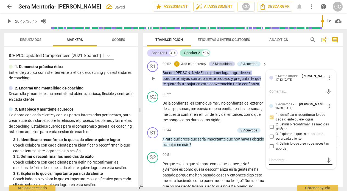
click at [271, 156] on div "mic" at bounding box center [300, 160] width 63 height 9
click at [270, 162] on textarea at bounding box center [296, 160] width 54 height 5
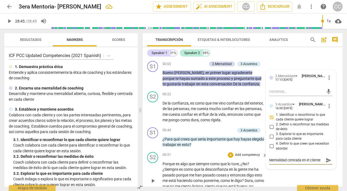
click at [220, 155] on div "00:51 + Add competency keyboard_arrow_right" at bounding box center [214, 155] width 105 height 6
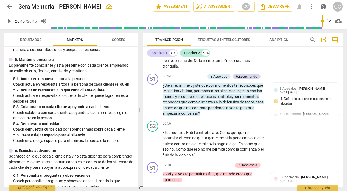
scroll to position [257, 0]
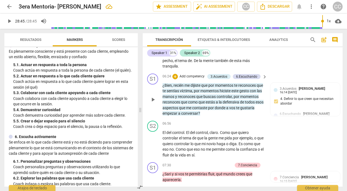
click at [190, 79] on p "Add competency" at bounding box center [192, 76] width 26 height 5
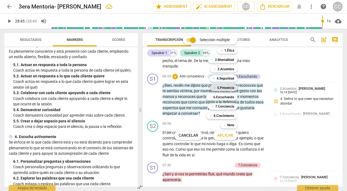
click at [219, 86] on b "5.Presencia" at bounding box center [225, 88] width 17 height 7
click at [224, 136] on span "Aplicar" at bounding box center [225, 135] width 16 height 5
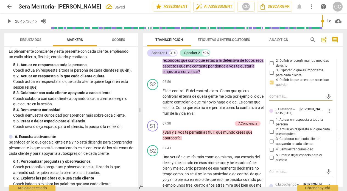
scroll to position [689, 0]
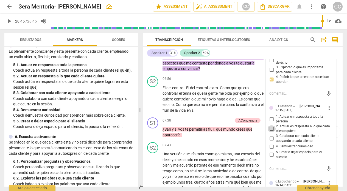
click at [271, 132] on input "2. Actuar en respuesta a lo que cada cliente quiere" at bounding box center [271, 128] width 9 height 7
click at [172, 82] on div "06:56 + Add competency keyboard_arrow_right" at bounding box center [214, 79] width 105 height 6
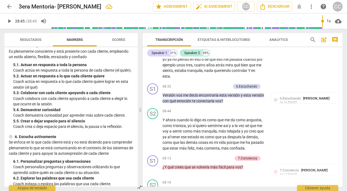
scroll to position [807, 0]
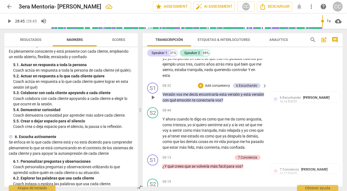
click at [214, 88] on p "Add competency" at bounding box center [217, 85] width 26 height 5
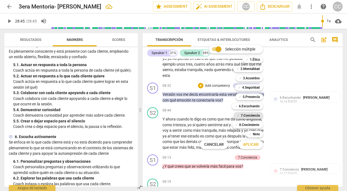
click at [249, 114] on b "7.Conciencia" at bounding box center [250, 115] width 19 height 7
click at [252, 142] on span "Aplicar" at bounding box center [251, 144] width 16 height 5
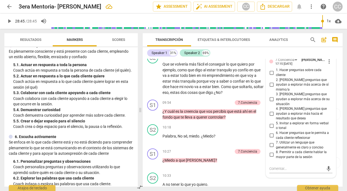
scroll to position [942, 0]
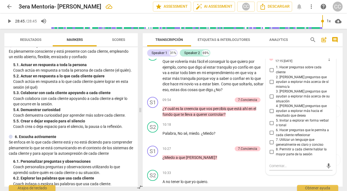
click at [270, 85] on input "2. [PERSON_NAME] preguntas que ayudan a explorar más acerca de sí mismo/a" at bounding box center [271, 82] width 9 height 7
click at [186, 112] on div "S1 play_arrow pause 09:54 + Add competency 7.Conciencia keyboard_arrow_right ¿Y…" at bounding box center [243, 107] width 200 height 25
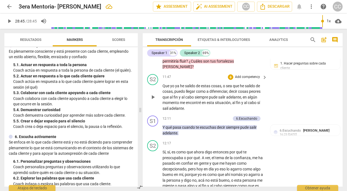
scroll to position [1219, 0]
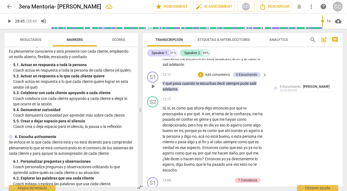
click at [216, 77] on p "Add competency" at bounding box center [217, 74] width 26 height 5
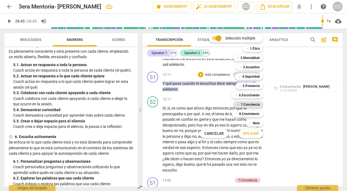
click at [253, 104] on b "7.Conciencia" at bounding box center [250, 104] width 19 height 7
click at [253, 133] on span "Aplicar" at bounding box center [251, 133] width 16 height 5
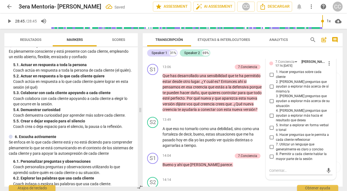
scroll to position [1337, 0]
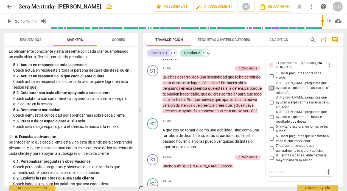
click at [270, 91] on input "2. [PERSON_NAME] preguntas que ayudan a explorar más acerca de sí mismo/a" at bounding box center [271, 88] width 9 height 7
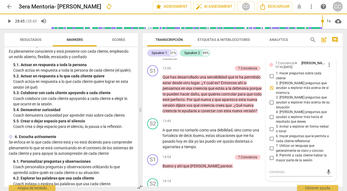
click at [270, 140] on input "6. Hacer preguntas que le permita a cada cliente reflexionar" at bounding box center [271, 139] width 9 height 7
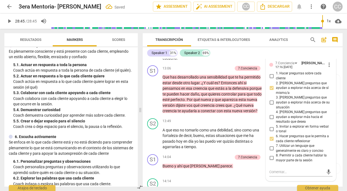
click at [181, 63] on div "S2 play_arrow pause 12:17 + Add competency keyboard_arrow_right Sí , sí , es co…" at bounding box center [243, 22] width 200 height 81
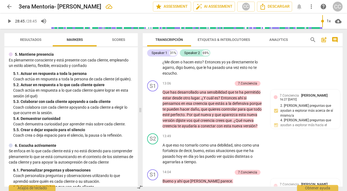
scroll to position [252, 0]
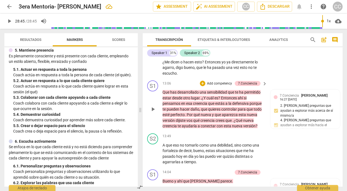
click at [218, 86] on p "Add competency" at bounding box center [219, 83] width 26 height 5
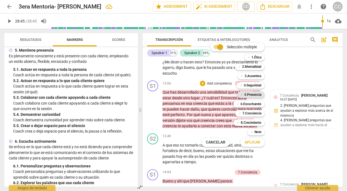
click at [248, 94] on b "5.Presencia" at bounding box center [252, 94] width 17 height 7
click at [252, 141] on span "Aplicar" at bounding box center [253, 142] width 16 height 5
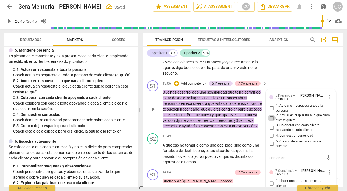
click at [271, 121] on input "2. Actuar en respuesta a lo que cada cliente quiere" at bounding box center [271, 118] width 9 height 7
click at [271, 131] on input "3. Colaborar con cada cliente apoyando a cada cliente" at bounding box center [271, 127] width 9 height 7
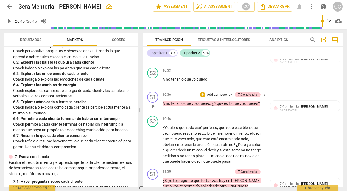
scroll to position [1044, 0]
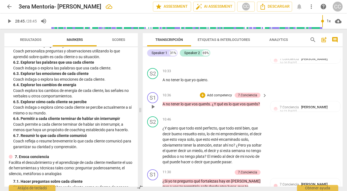
click at [218, 98] on p "Add competency" at bounding box center [219, 95] width 26 height 5
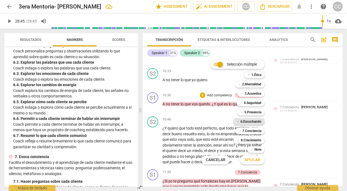
click at [245, 120] on b "6.Escuchando" at bounding box center [250, 121] width 21 height 7
click at [251, 159] on span "Aplicar" at bounding box center [253, 159] width 16 height 5
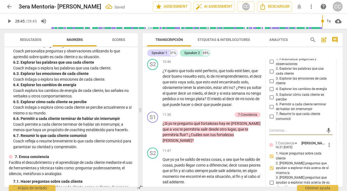
scroll to position [1103, 0]
click at [270, 75] on input "2. Explorar las palabras que usa cada cliente" at bounding box center [271, 71] width 9 height 7
click at [181, 118] on div "11:30 + Add competency 7.Conciencia keyboard_arrow_right" at bounding box center [214, 115] width 105 height 6
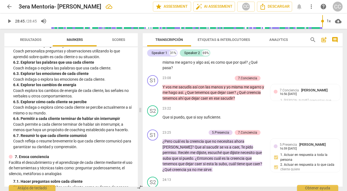
scroll to position [2374, 0]
